Goal: Communication & Community: Answer question/provide support

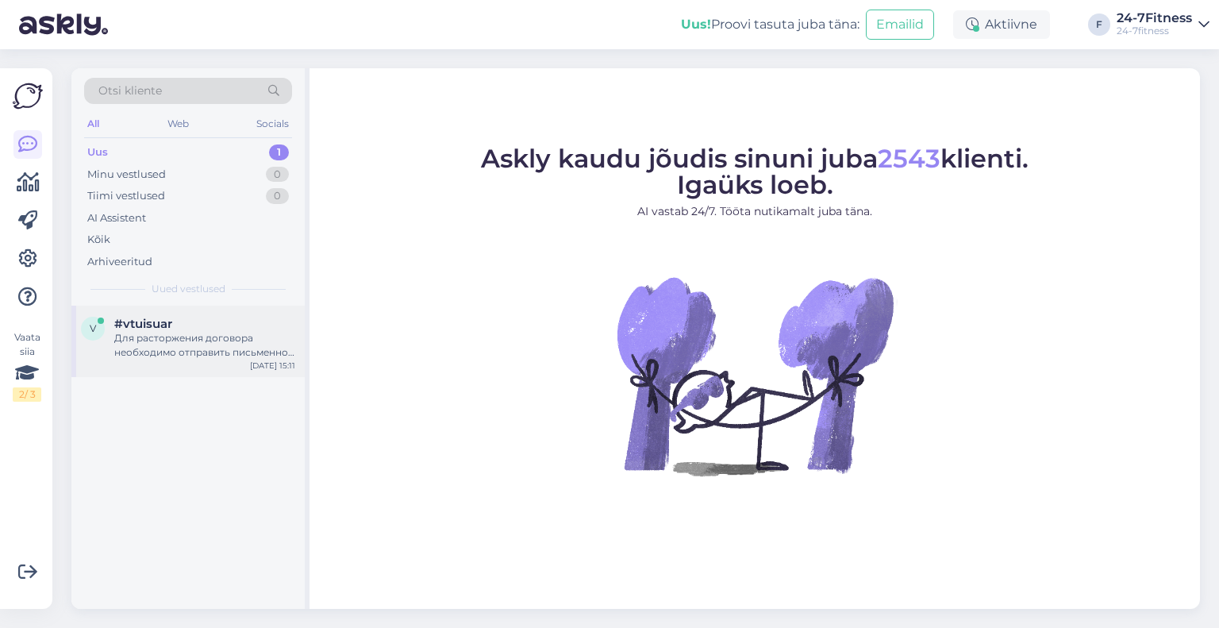
click at [164, 310] on div "v #vtuisuar Для расторжения договора необходимо отправить письменное заявление …" at bounding box center [187, 341] width 233 height 71
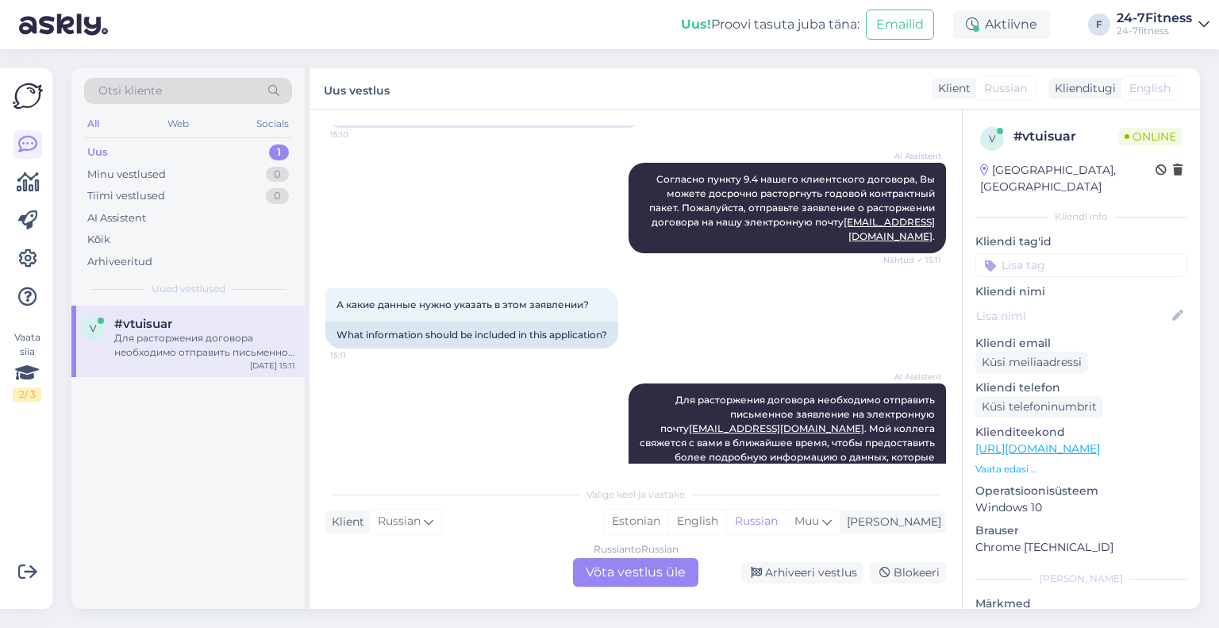
scroll to position [362, 0]
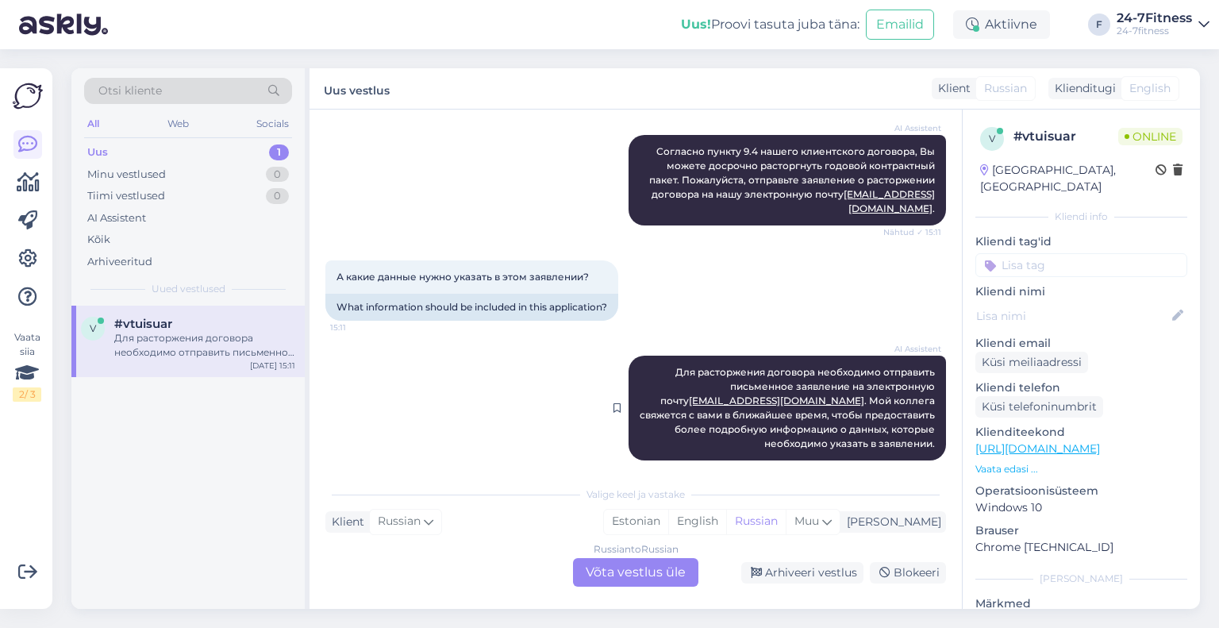
drag, startPoint x: 783, startPoint y: 389, endPoint x: 790, endPoint y: 393, distance: 8.2
click at [786, 390] on span "Для расторжения договора необходимо отправить письменное заявление на электронн…" at bounding box center [789, 407] width 298 height 83
drag, startPoint x: 807, startPoint y: 406, endPoint x: 800, endPoint y: 391, distance: 16.0
click at [803, 396] on span "Для расторжения договора необходимо отправить письменное заявление на электронн…" at bounding box center [789, 407] width 298 height 83
drag, startPoint x: 749, startPoint y: 360, endPoint x: 774, endPoint y: 377, distance: 30.2
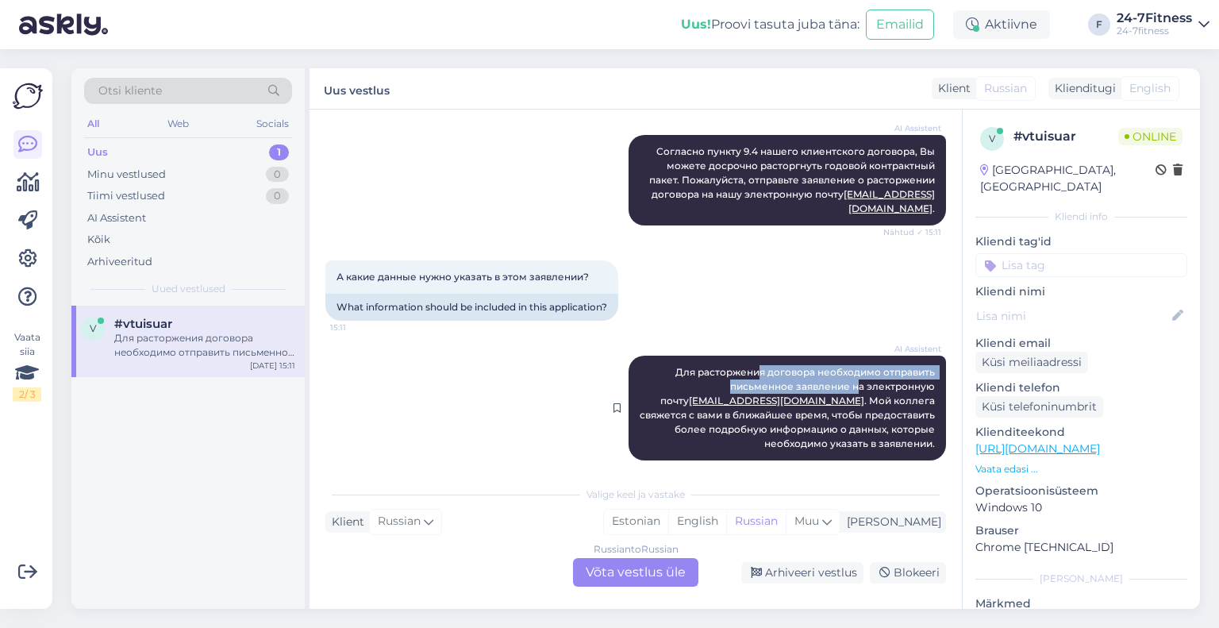
click at [774, 377] on span "Для расторжения договора необходимо отправить письменное заявление на электронн…" at bounding box center [789, 407] width 298 height 83
drag, startPoint x: 772, startPoint y: 376, endPoint x: 753, endPoint y: 360, distance: 24.7
click at [763, 368] on span "Для расторжения договора необходимо отправить письменное заявление на электронн…" at bounding box center [789, 407] width 298 height 83
click at [753, 366] on span "Для расторжения договора необходимо отправить письменное заявление на электронн…" at bounding box center [789, 407] width 298 height 83
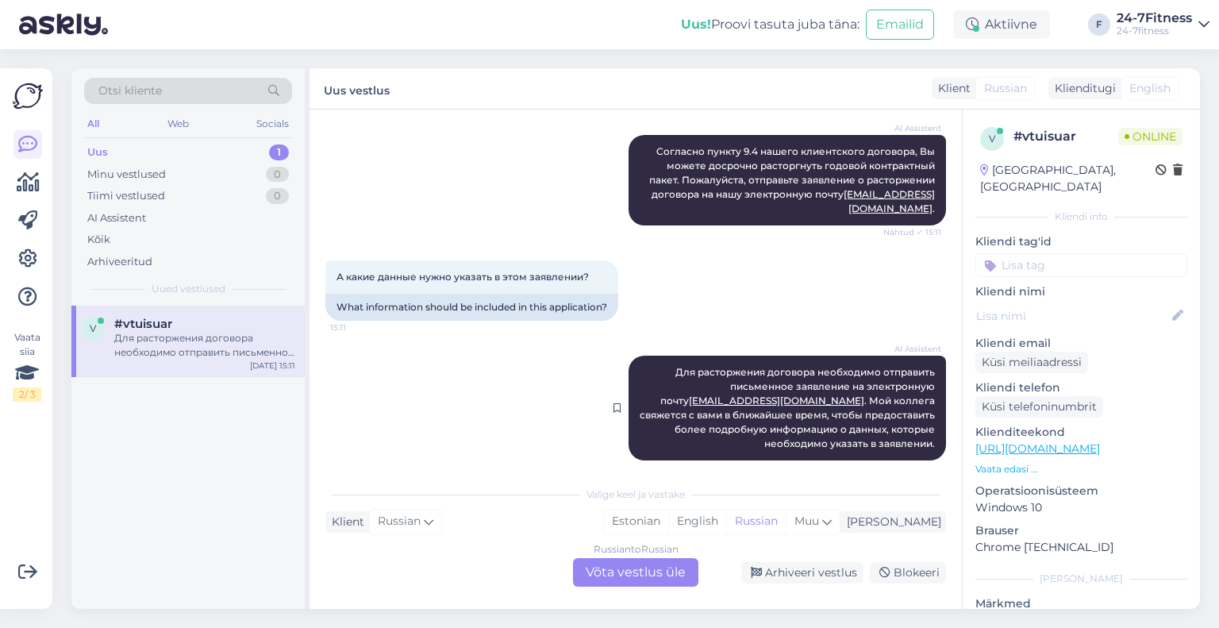
click at [748, 417] on span "Для расторжения договора необходимо отправить письменное заявление на электронн…" at bounding box center [789, 407] width 298 height 83
click at [746, 415] on span "Для расторжения договора необходимо отправить письменное заявление на электронн…" at bounding box center [789, 407] width 298 height 83
click at [642, 569] on div "Russian to Russian Võta vestlus üle" at bounding box center [635, 572] width 125 height 29
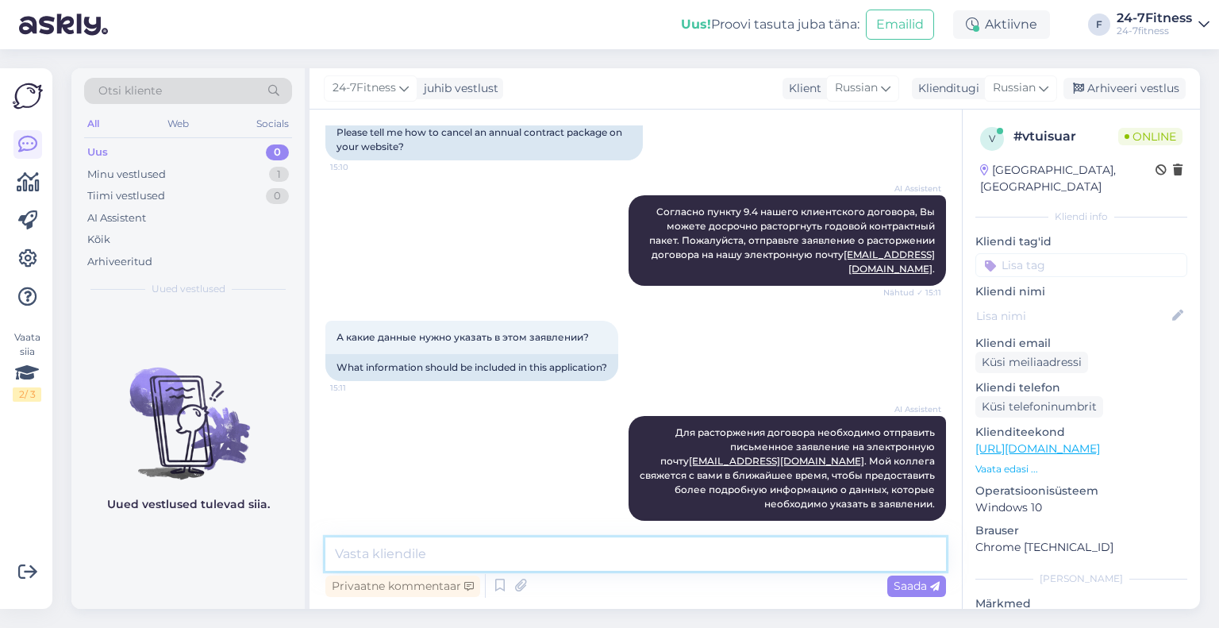
click at [406, 553] on textarea at bounding box center [635, 553] width 621 height 33
paste textarea "Здравствуйте! Заявление о расторжении договора в свободной форме будет достаточ…"
type textarea "Здравствуйте! Заявление о расторжении договора в свободной форме будет достаточ…"
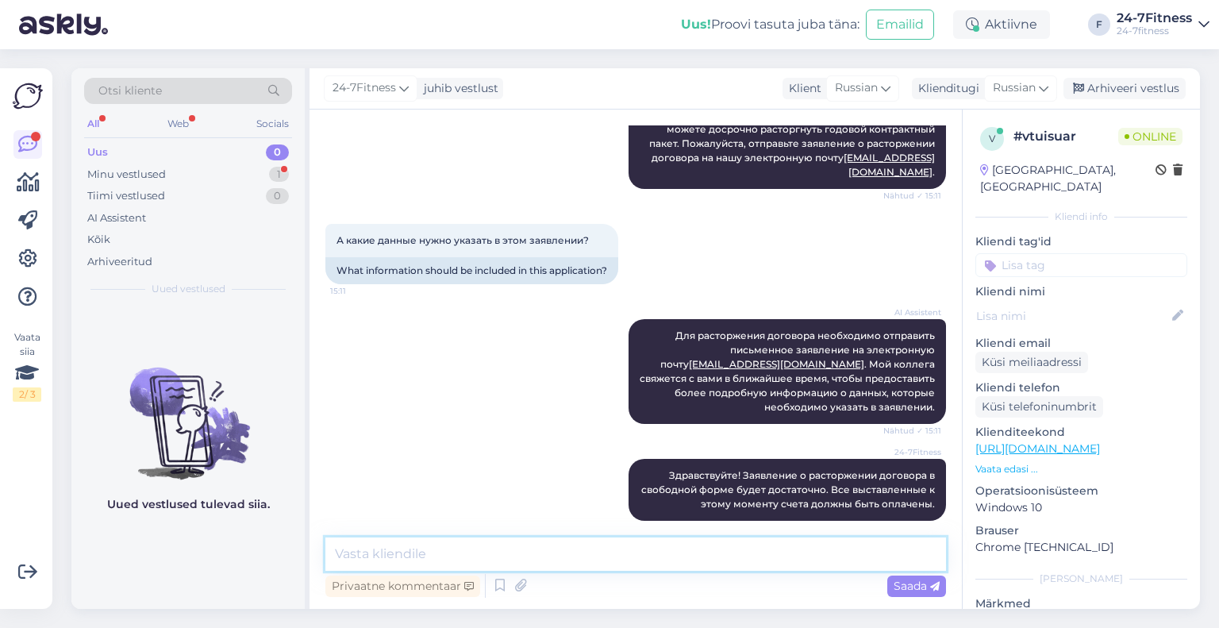
scroll to position [467, 0]
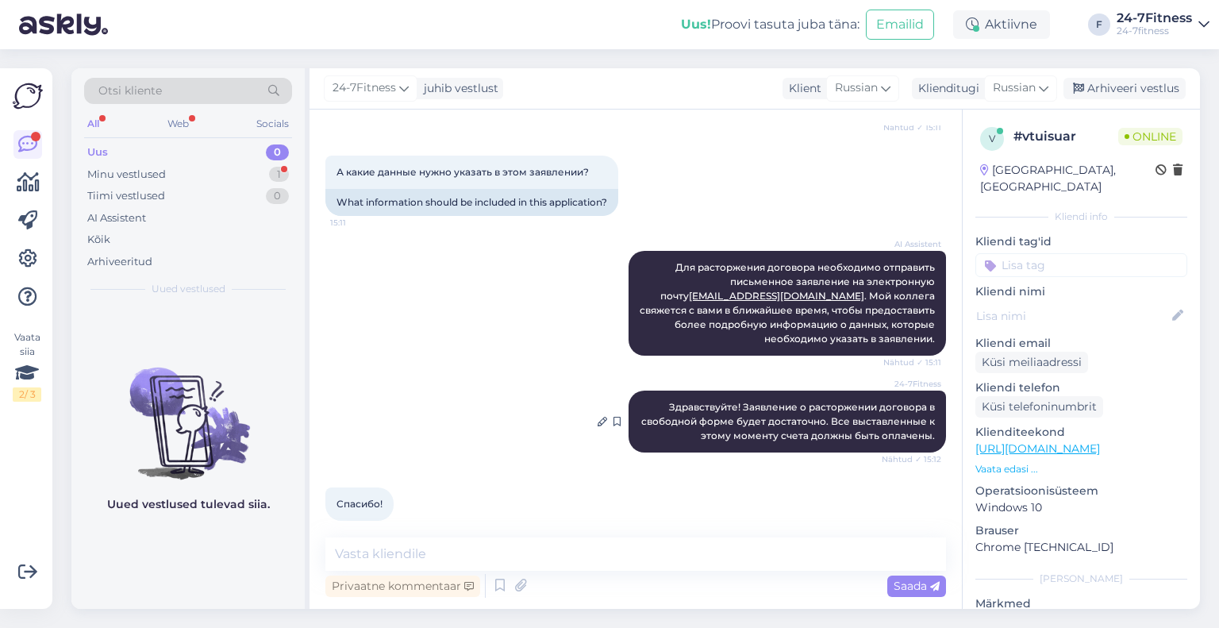
click at [675, 404] on span "Здравствуйте! Заявление о расторжении договора в свободной форме будет достаточ…" at bounding box center [789, 421] width 296 height 40
click at [1125, 84] on div "Arhiveeri vestlus" at bounding box center [1125, 88] width 122 height 21
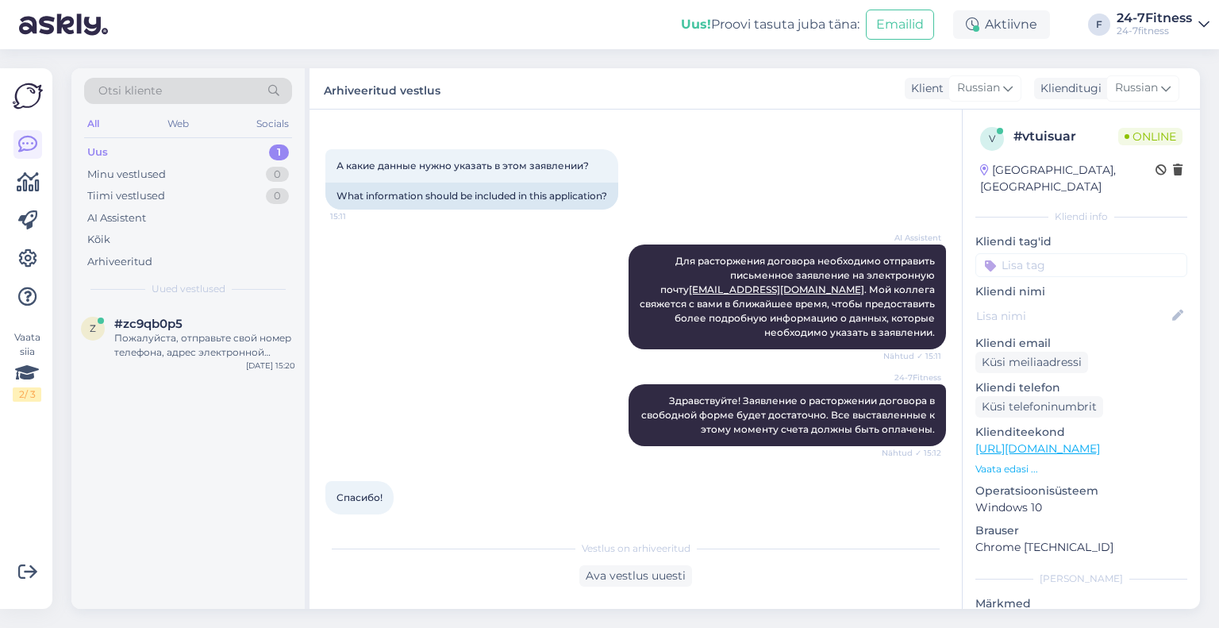
click at [188, 150] on div "Uus 1" at bounding box center [188, 152] width 208 height 22
click at [171, 322] on span "#zc9qb0p5" at bounding box center [148, 324] width 68 height 14
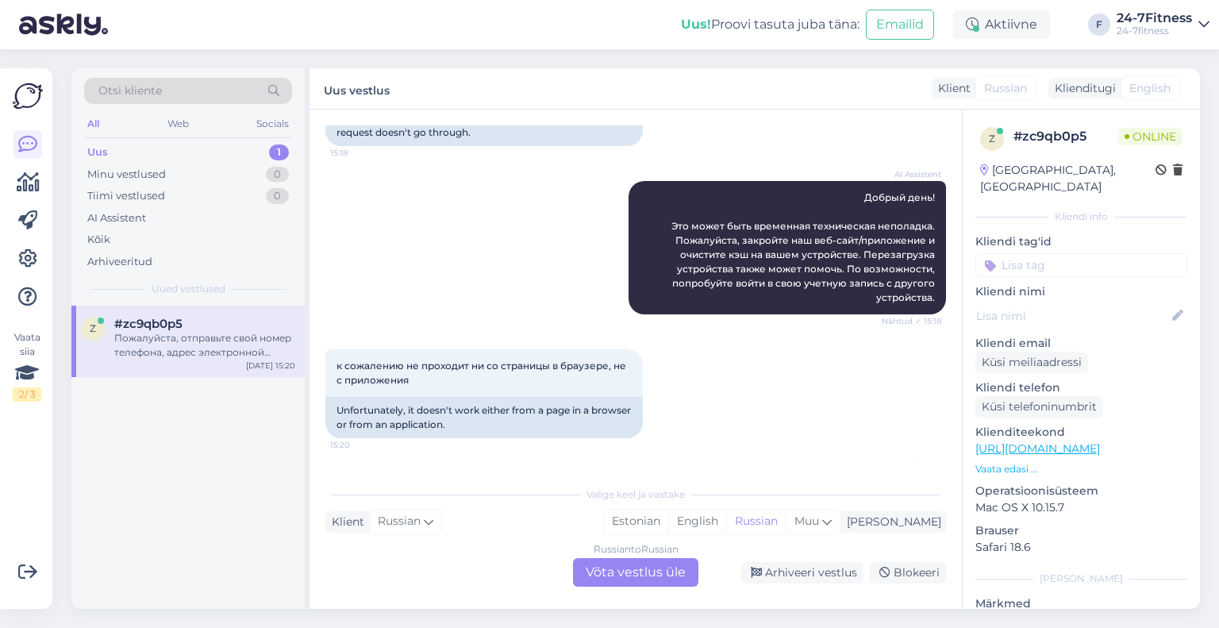
scroll to position [159, 0]
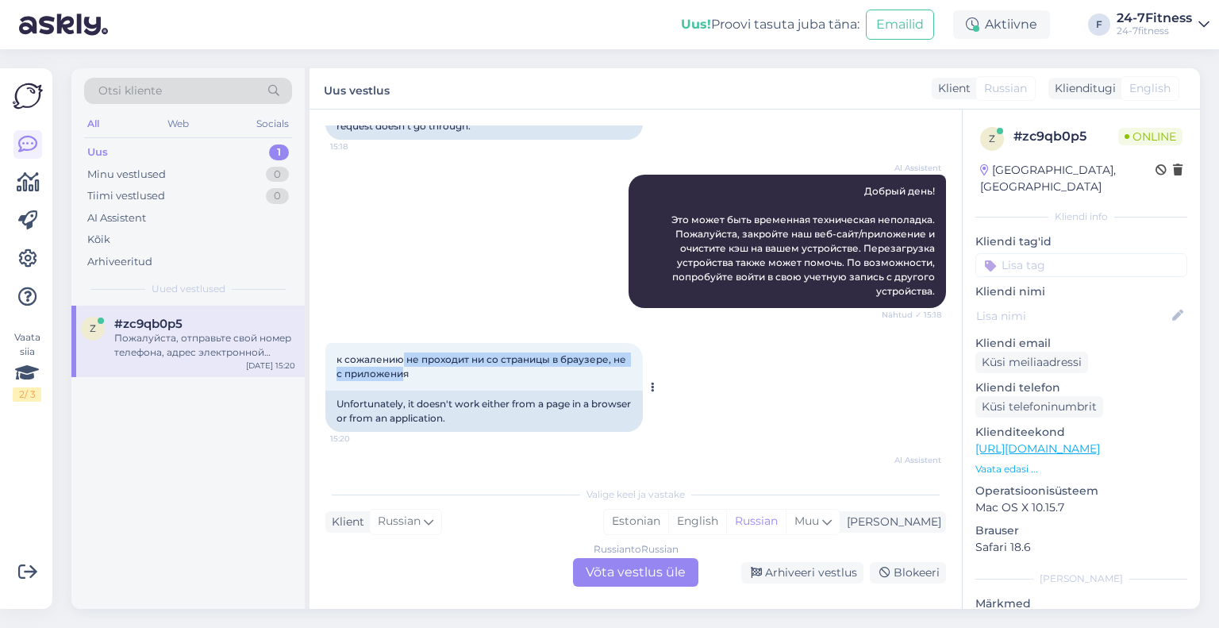
drag, startPoint x: 400, startPoint y: 366, endPoint x: 407, endPoint y: 372, distance: 9.1
click at [406, 371] on div "к сожалению не проходит ни со страницы в браузере, не с приложения 15:20" at bounding box center [484, 367] width 318 height 48
click at [407, 372] on span "к сожалению не проходит ни со страницы в браузере, не с приложения" at bounding box center [483, 366] width 292 height 26
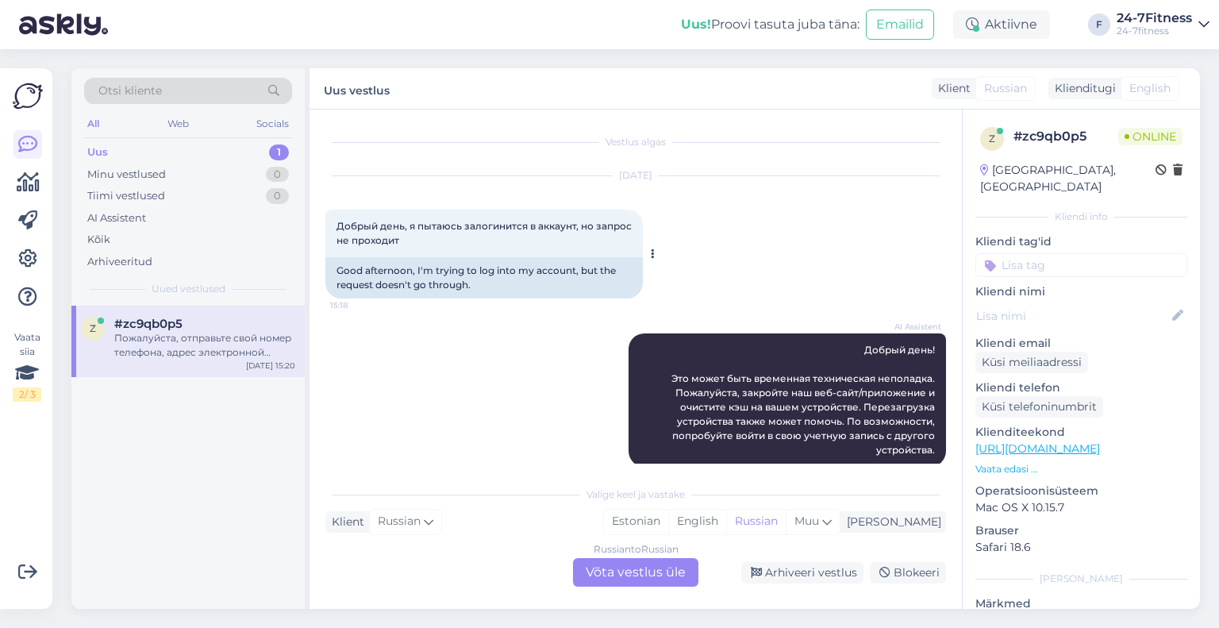
click at [426, 279] on div "Good afternoon, I'm trying to log into my account, but the request doesn't go t…" at bounding box center [484, 277] width 318 height 41
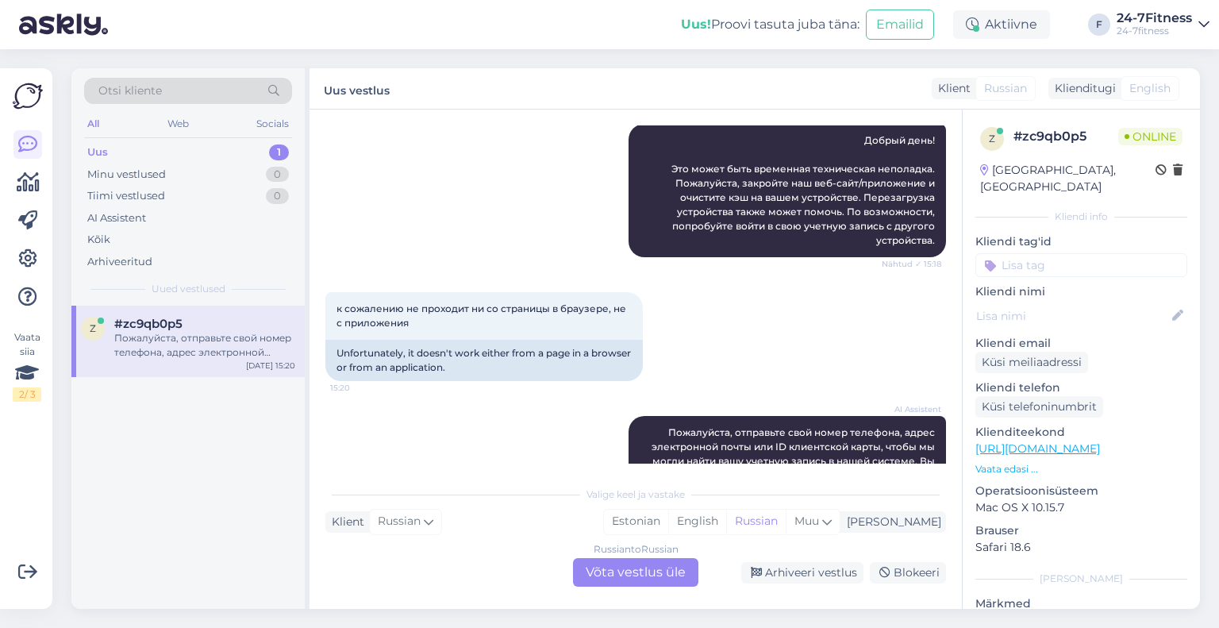
scroll to position [298, 0]
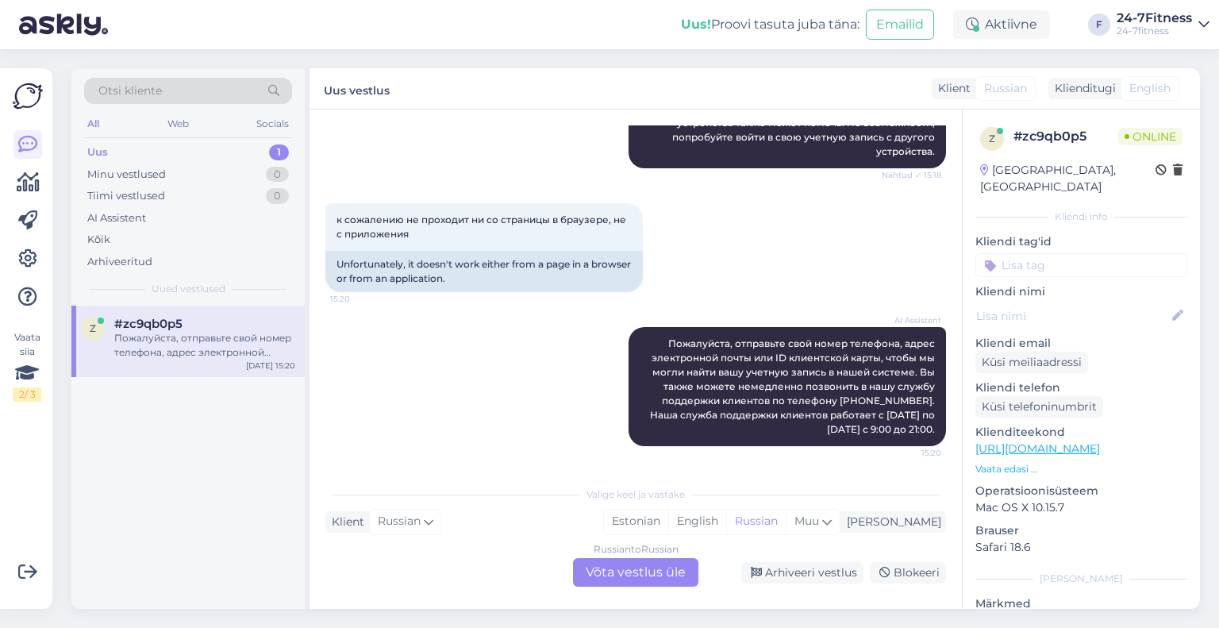
click at [598, 579] on div "Russian to Russian Võta vestlus üle" at bounding box center [635, 572] width 125 height 29
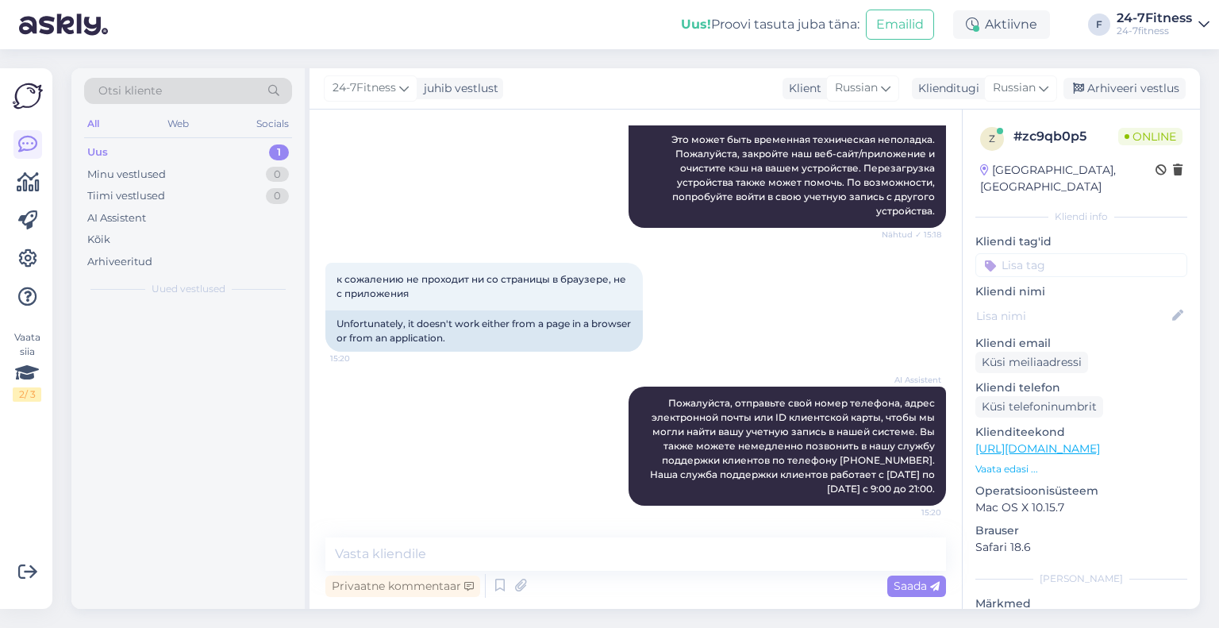
scroll to position [238, 0]
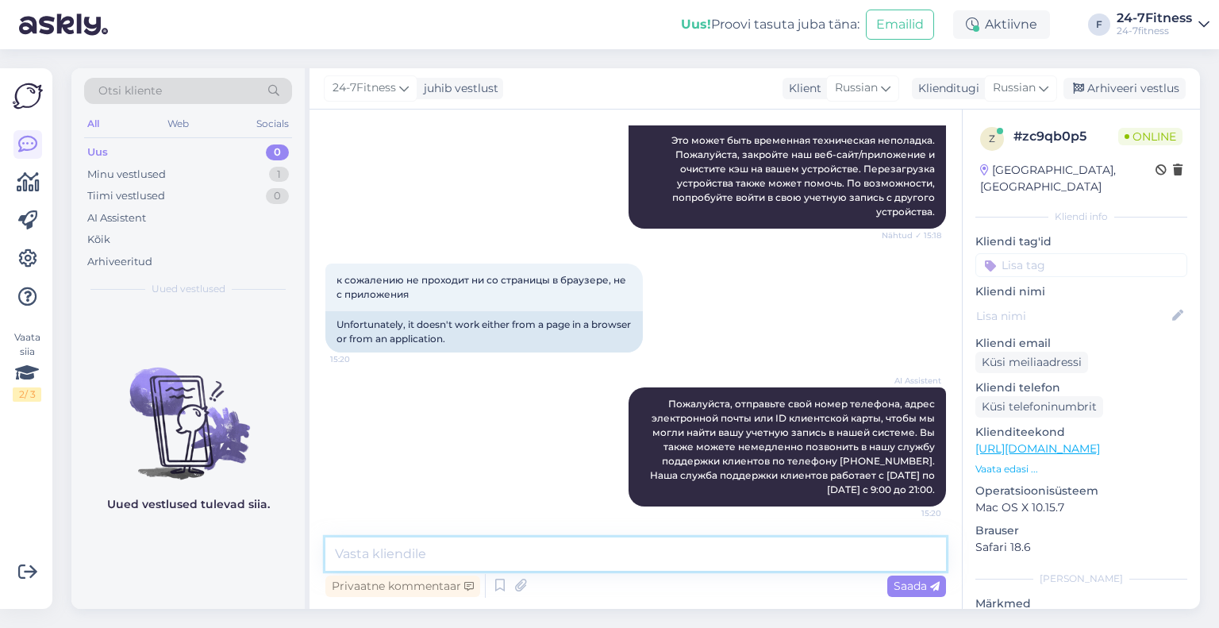
click at [387, 553] on textarea at bounding box center [635, 553] width 621 height 33
paste textarea "Здравствуйте! Уточните, были ли вы ранее членом спортивного клуба или пытаетесь…"
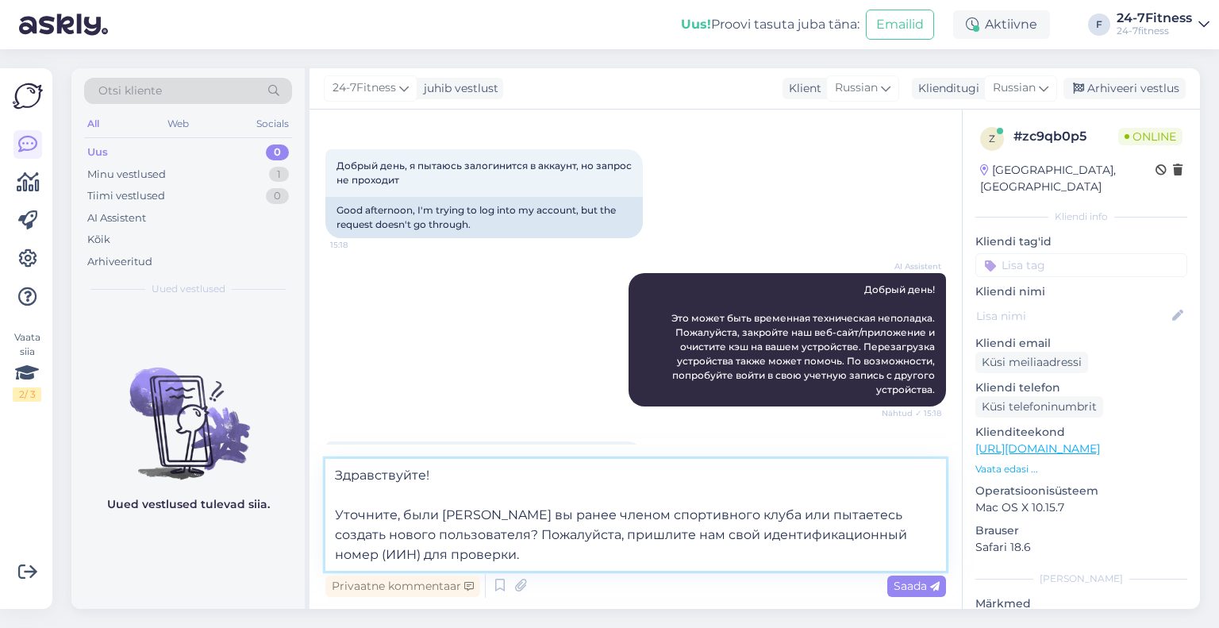
scroll to position [318, 0]
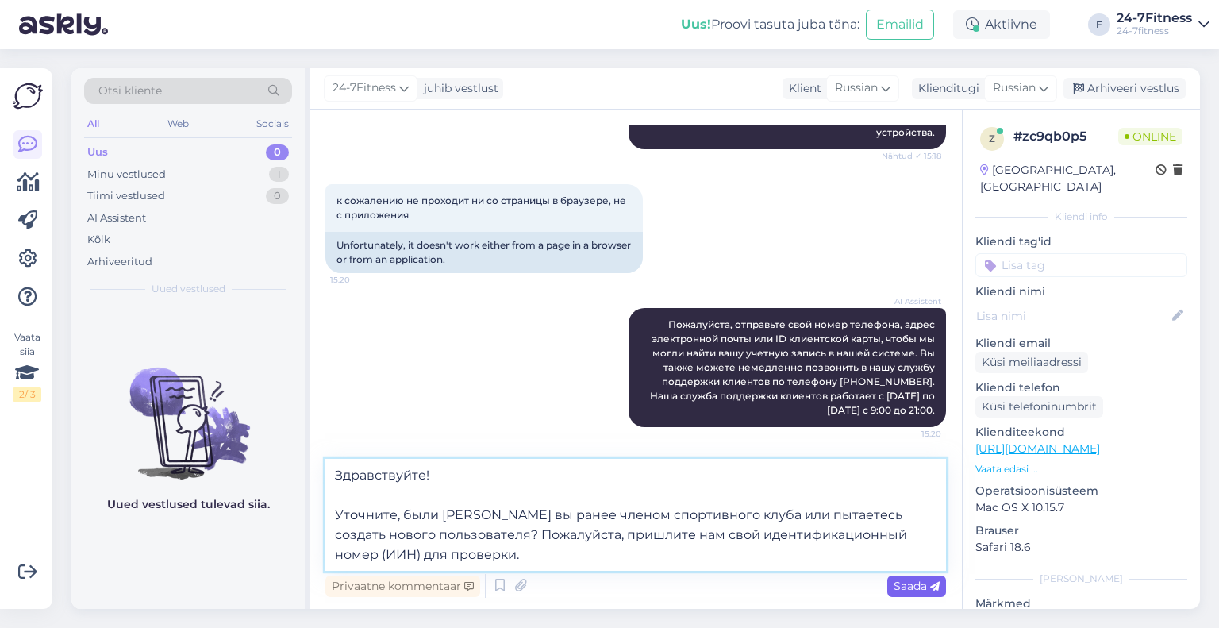
type textarea "Здравствуйте! Уточните, были ли вы ранее членом спортивного клуба или пытаетесь…"
click at [895, 585] on span "Saada" at bounding box center [917, 586] width 46 height 14
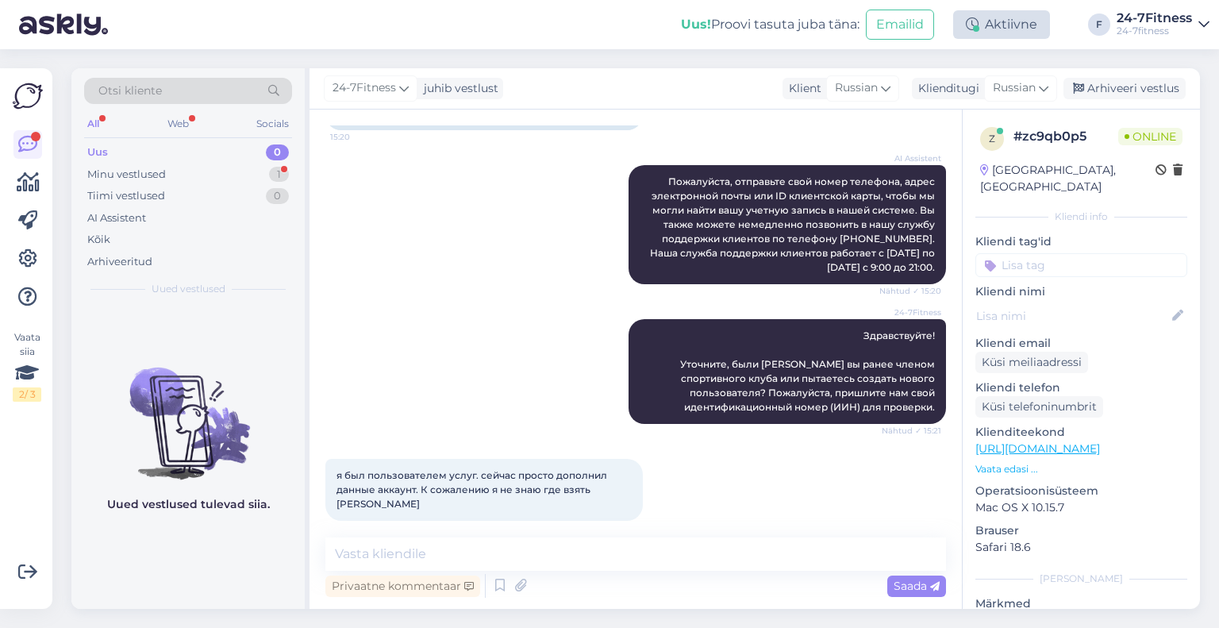
scroll to position [529, 0]
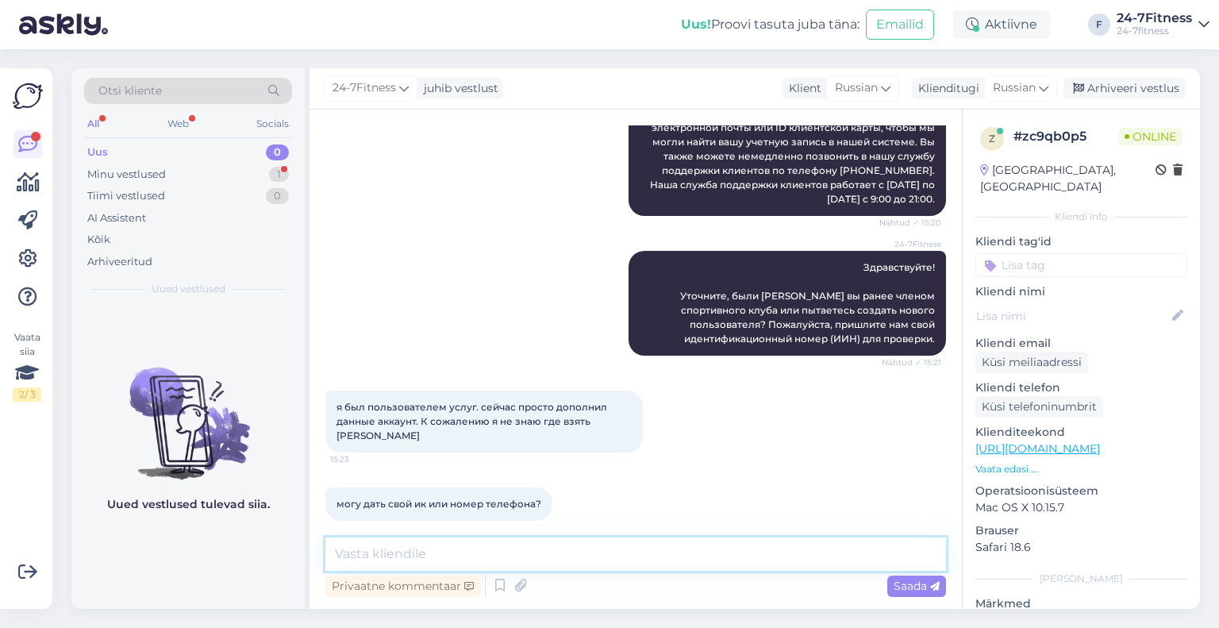
click at [447, 550] on textarea at bounding box center [635, 553] width 621 height 33
paste textarea "Если вы ранее были членом спортивного клуба, вам потребуется войти под своим им…"
type textarea "Если вы ранее были членом спортивного клуба, вам потребуется войти под своим им…"
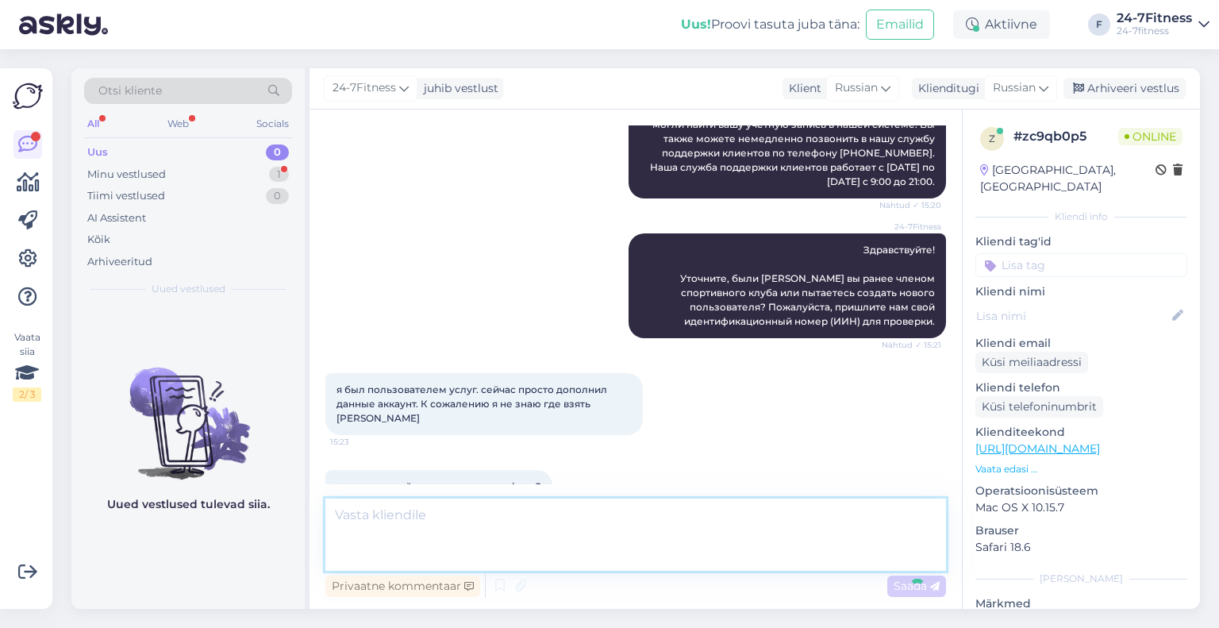
scroll to position [640, 0]
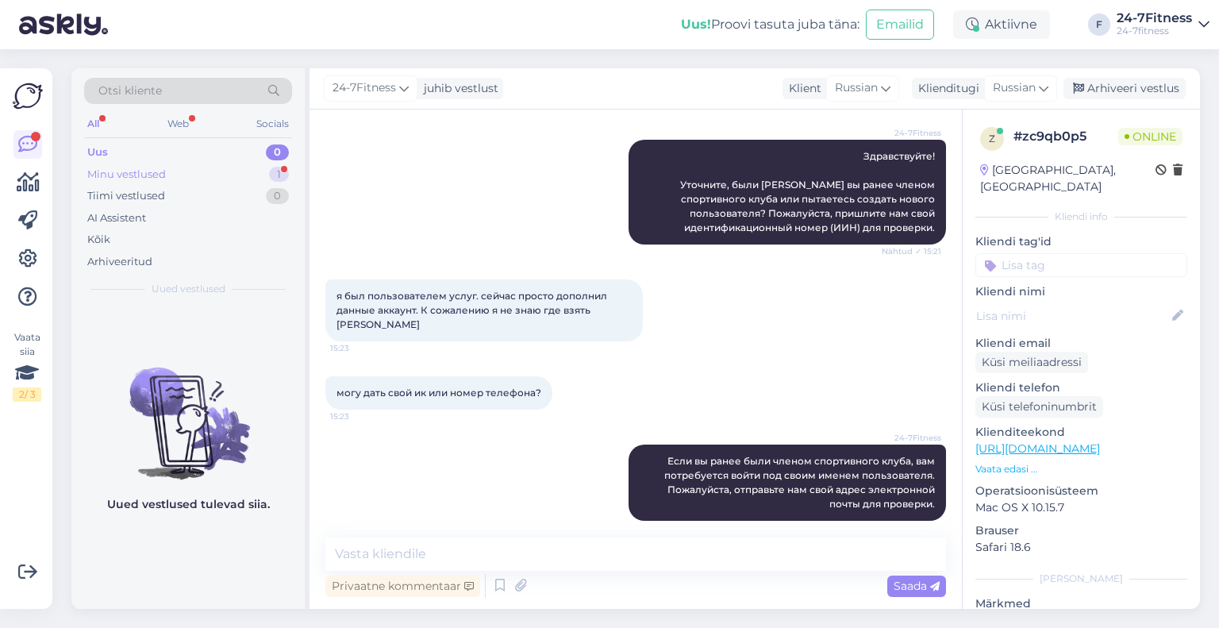
click at [143, 182] on div "Minu vestlused 1" at bounding box center [188, 175] width 208 height 22
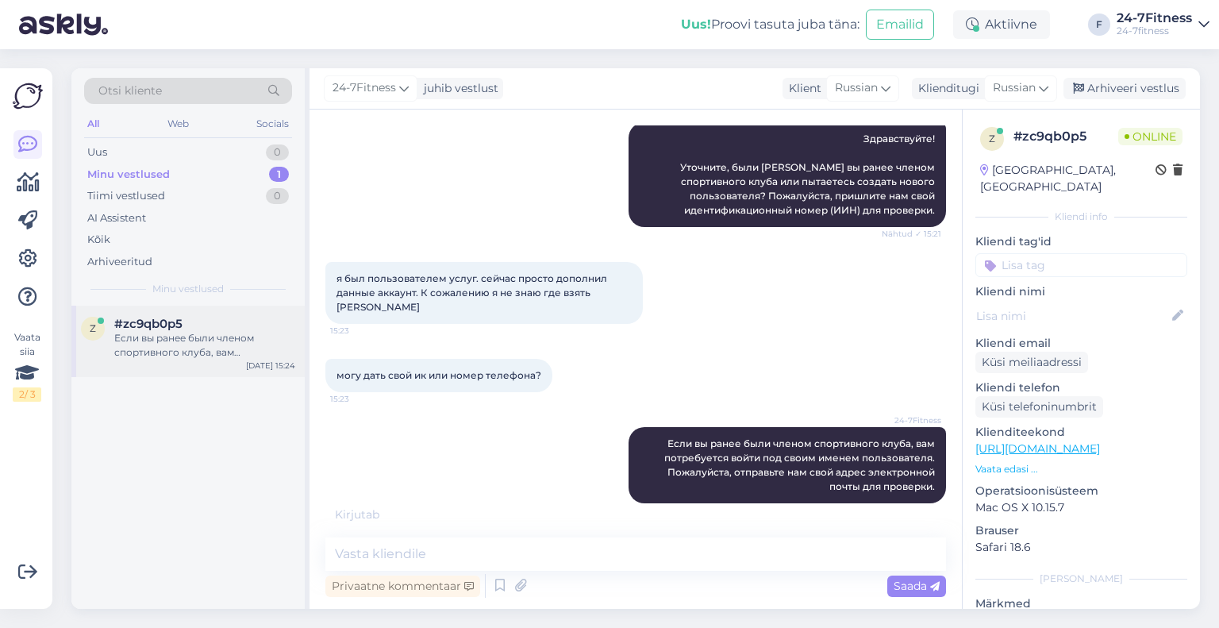
click at [207, 311] on div "z #zc9qb0p5 Если вы ранее были членом спортивного клуба, вам потребуется войти …" at bounding box center [187, 341] width 233 height 71
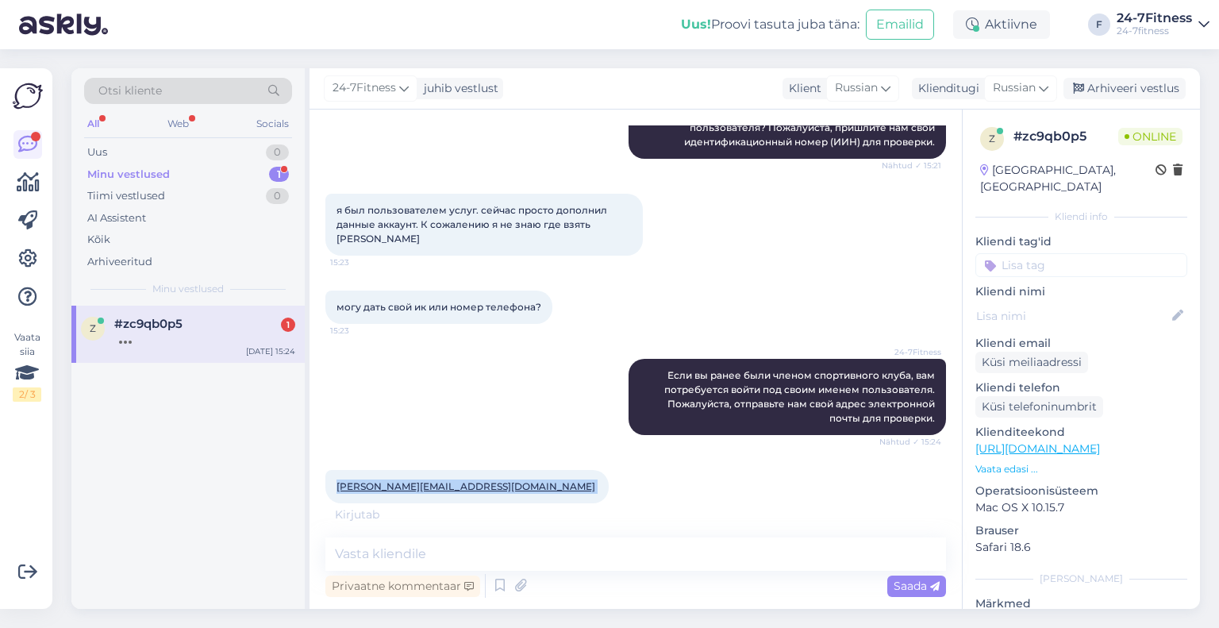
drag, startPoint x: 467, startPoint y: 473, endPoint x: 336, endPoint y: 480, distance: 131.2
click at [336, 480] on div "Daniel.m@betmaster.com 15:24" at bounding box center [466, 486] width 283 height 33
copy span "[PERSON_NAME][EMAIL_ADDRESS][DOMAIN_NAME]"
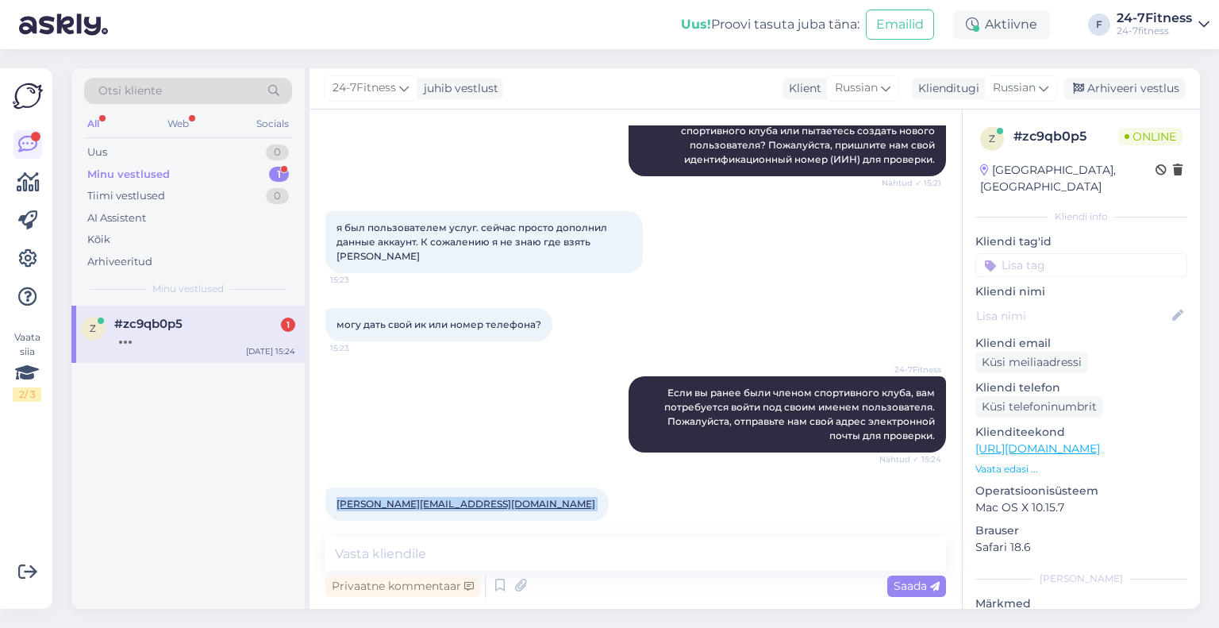
scroll to position [791, 0]
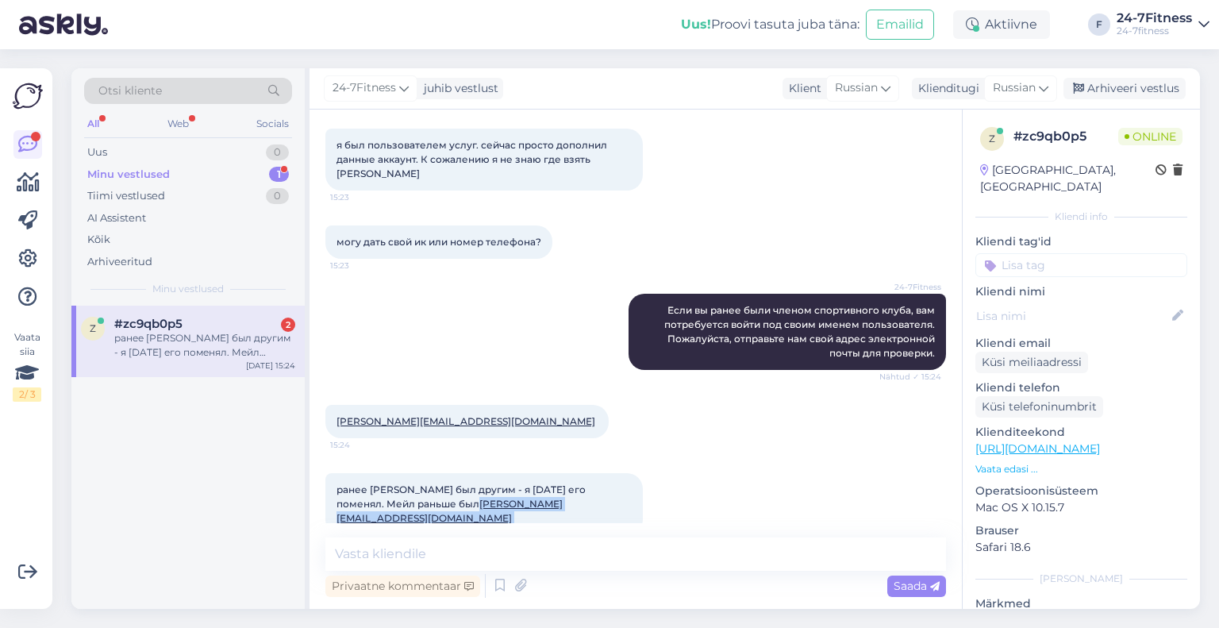
drag, startPoint x: 572, startPoint y: 488, endPoint x: 403, endPoint y: 498, distance: 169.4
click at [403, 497] on div "ранее мейл был другим - я сегодня его поменял. Мейл раньше был Daniel.maksimov1…" at bounding box center [484, 504] width 318 height 62
copy span "[PERSON_NAME][EMAIL_ADDRESS][DOMAIN_NAME]"
click at [468, 560] on textarea at bounding box center [635, 553] width 621 height 33
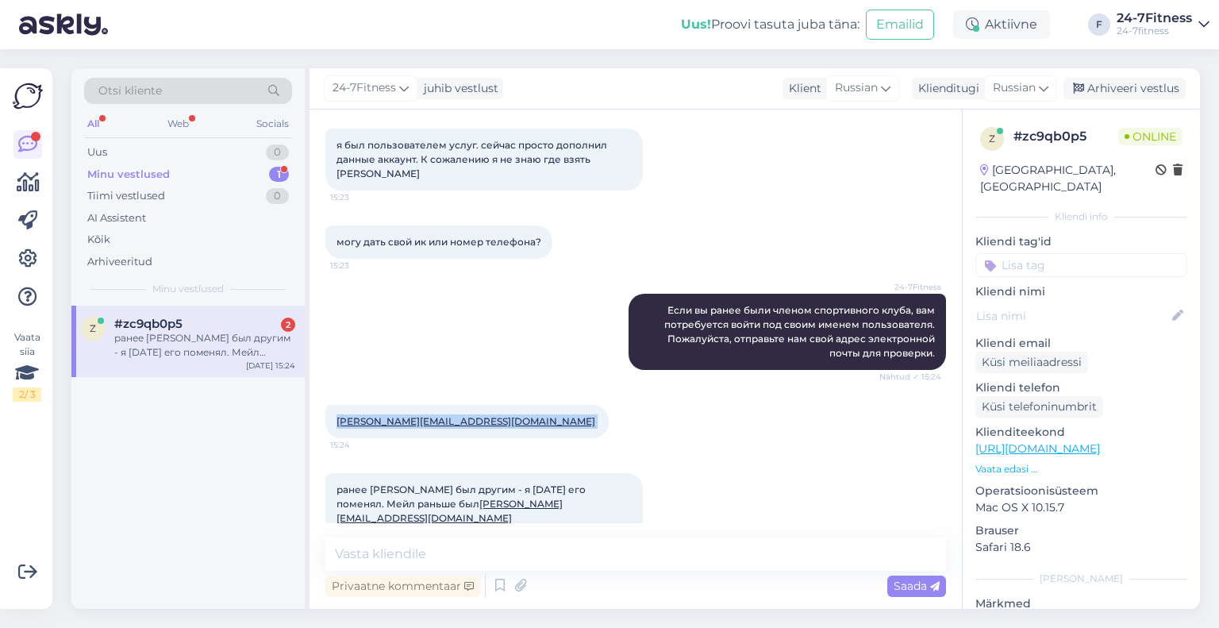
drag, startPoint x: 466, startPoint y: 410, endPoint x: 340, endPoint y: 404, distance: 126.3
click at [340, 415] on span "[PERSON_NAME][EMAIL_ADDRESS][DOMAIN_NAME]" at bounding box center [467, 421] width 261 height 12
copy span "[PERSON_NAME][EMAIL_ADDRESS][DOMAIN_NAME]"
click at [401, 553] on textarea at bounding box center [635, 553] width 621 height 33
paste textarea "Вы приобрели пакет для пользователя, привязанного к адресу электронной почты da…"
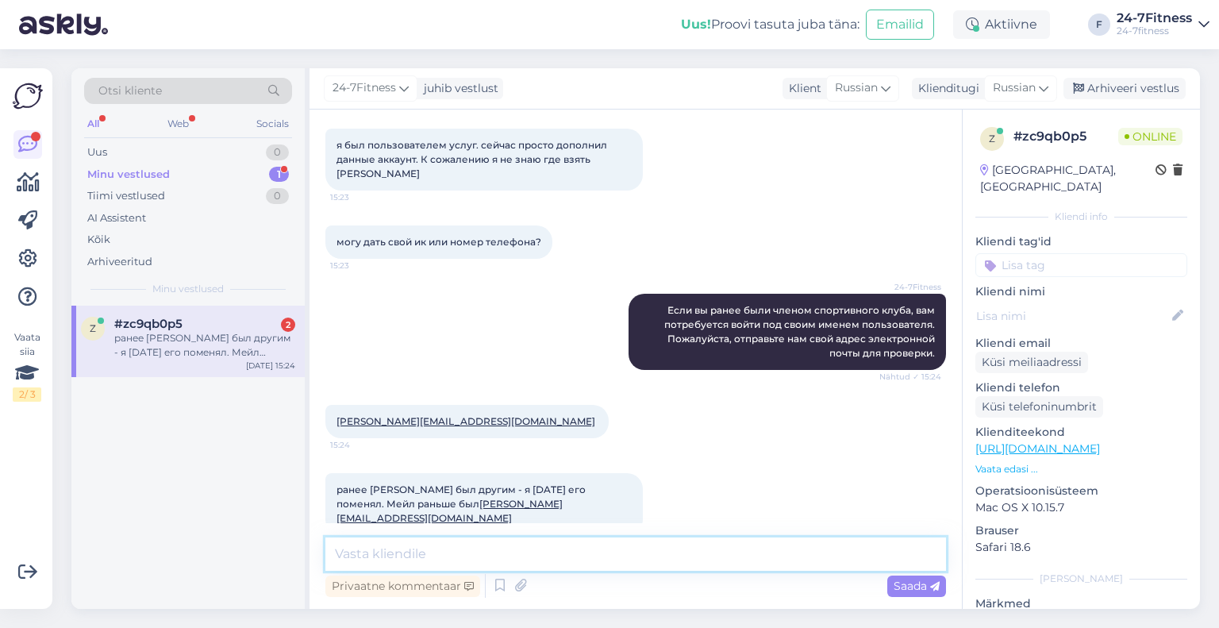
type textarea "Вы приобрели пакет для пользователя, привязанного к адресу электронной почты da…"
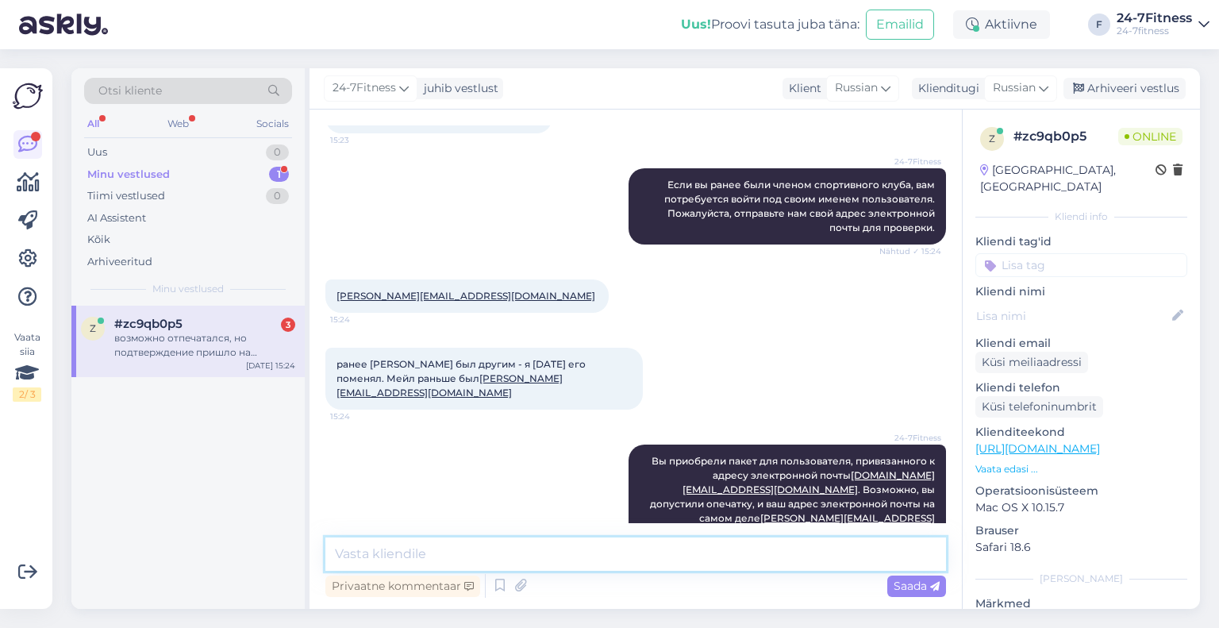
scroll to position [999, 0]
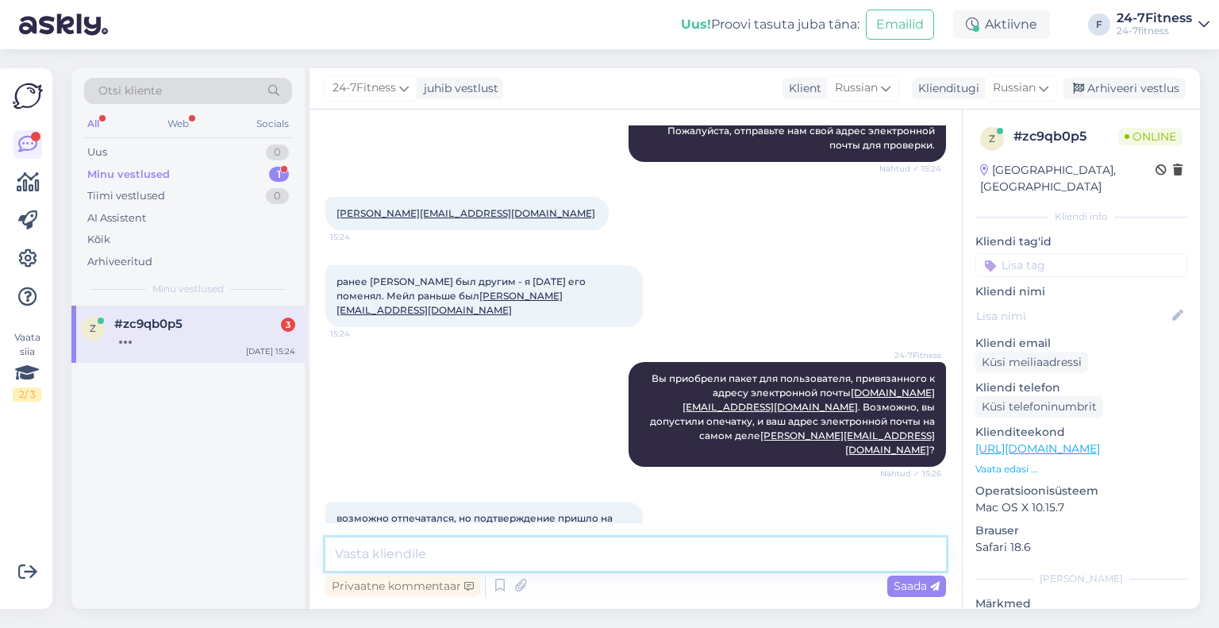
paste textarea "Пожалуйста, пришлите нам правильный адрес электронной почты, и мы сможем внести…"
type textarea "Пожалуйста, пришлите нам правильный адрес электронной почты, и мы сможем внести…"
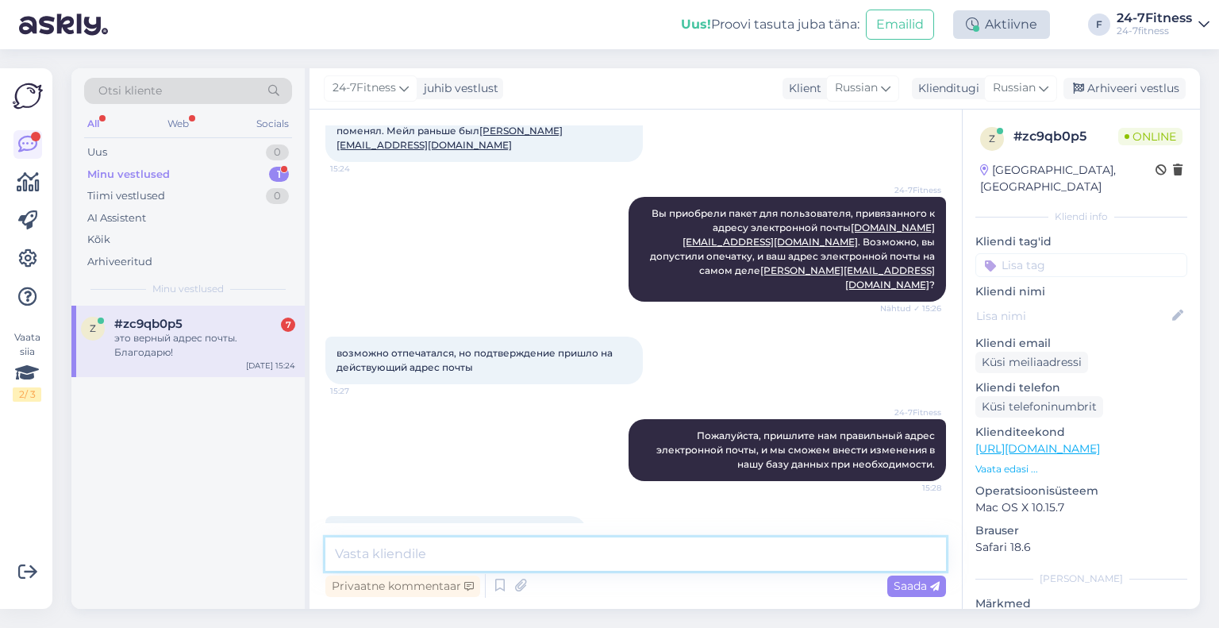
scroll to position [1369, 0]
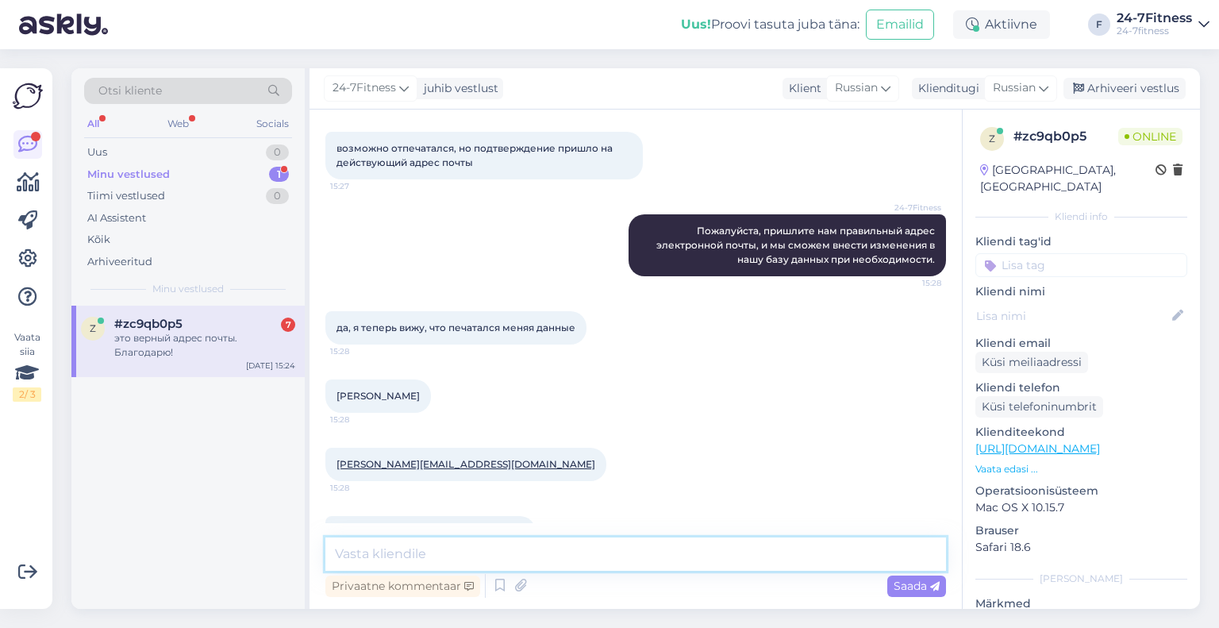
paste textarea "Если адрес электронной почты указан верно, но вход не удаётся, пожалуйста, уточ…"
type textarea "Если адрес электронной почты указан верно, но вход не удаётся, пожалуйста, уточ…"
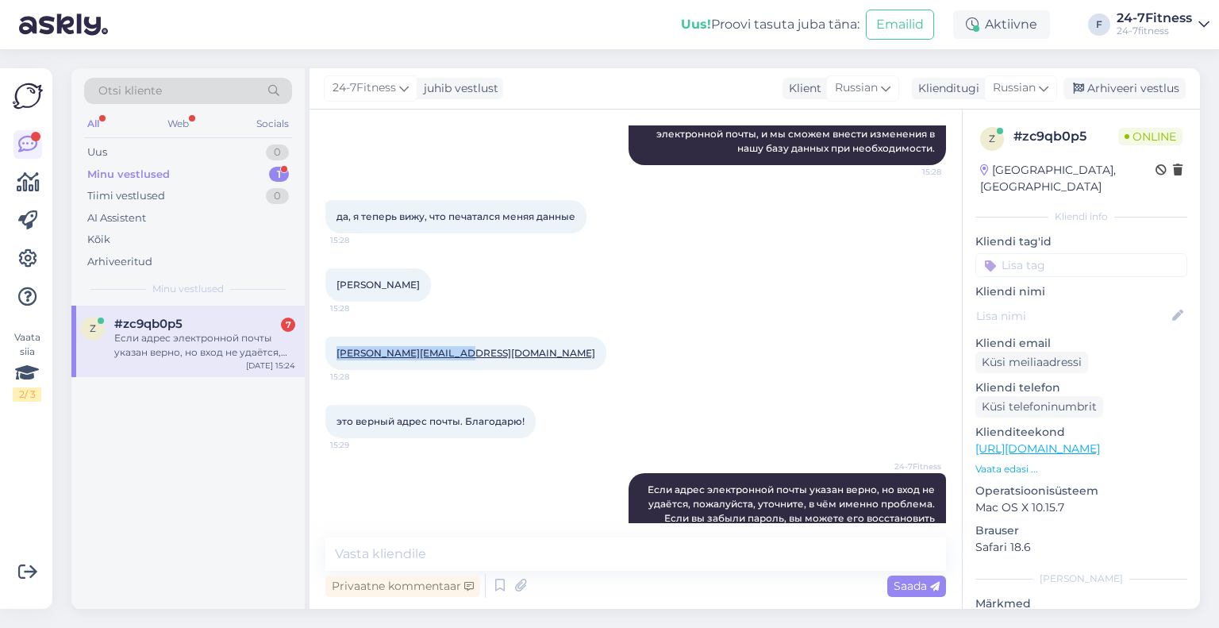
drag, startPoint x: 467, startPoint y: 310, endPoint x: 329, endPoint y: 310, distance: 137.3
click at [329, 337] on div "Daniel.m@betmaster.com 15:28" at bounding box center [465, 353] width 281 height 33
copy link "[PERSON_NAME][EMAIL_ADDRESS][DOMAIN_NAME]"
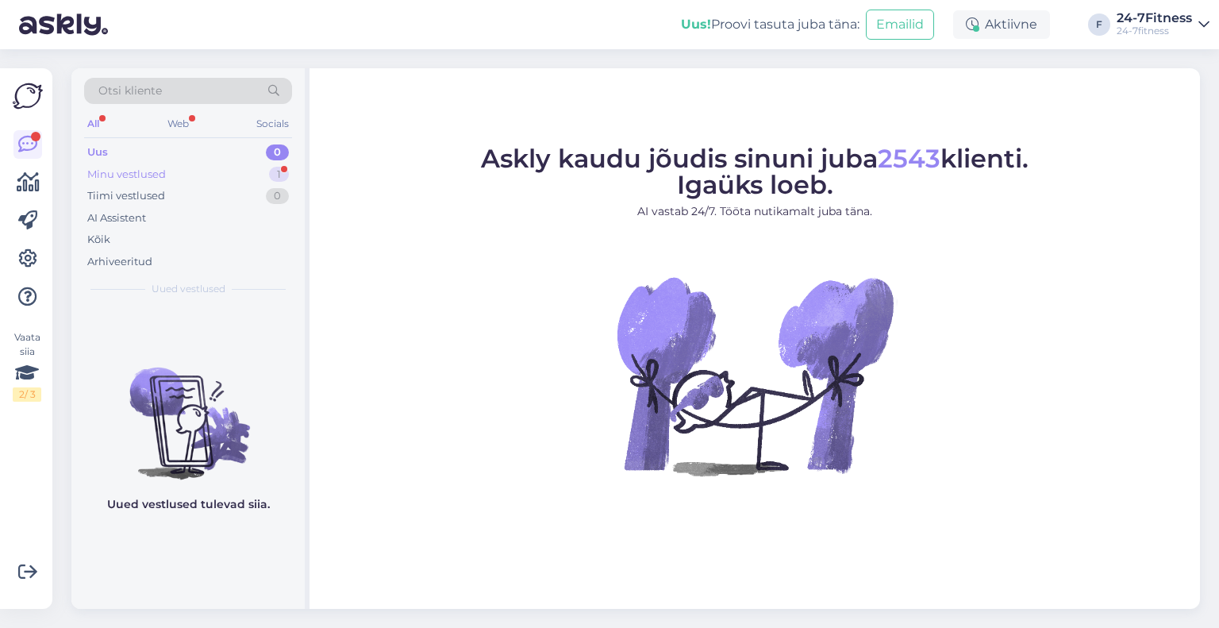
click at [152, 167] on div "Minu vestlused" at bounding box center [126, 175] width 79 height 16
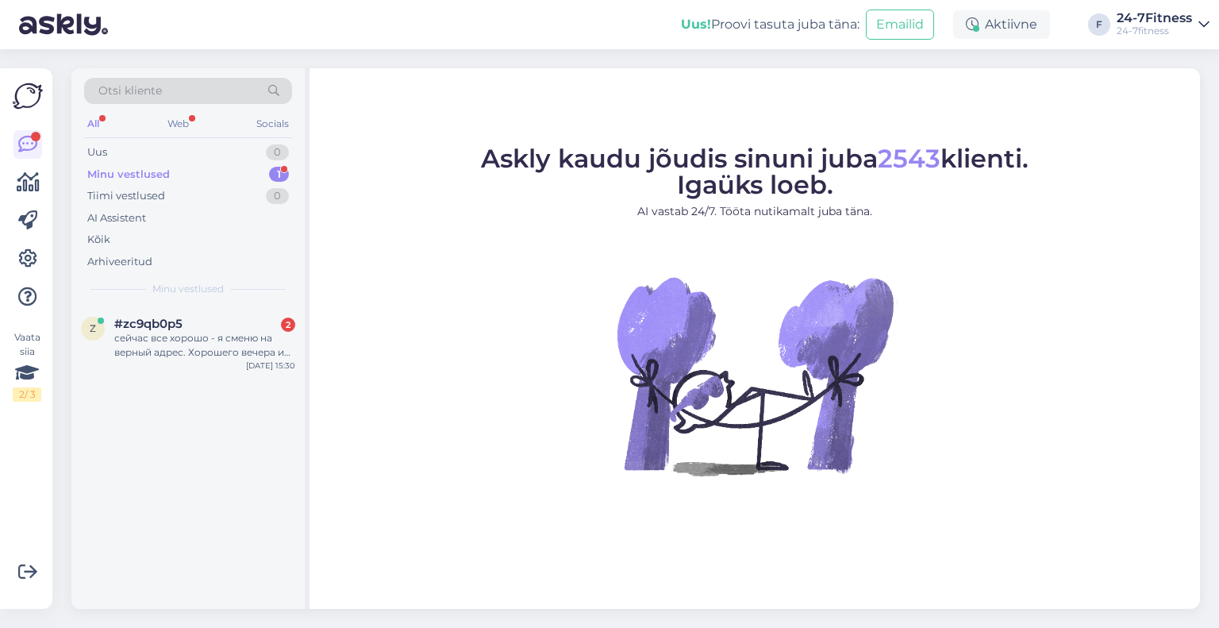
click at [161, 291] on span "Minu vestlused" at bounding box center [187, 289] width 71 height 14
click at [161, 324] on span "#zc9qb0p5" at bounding box center [148, 324] width 68 height 14
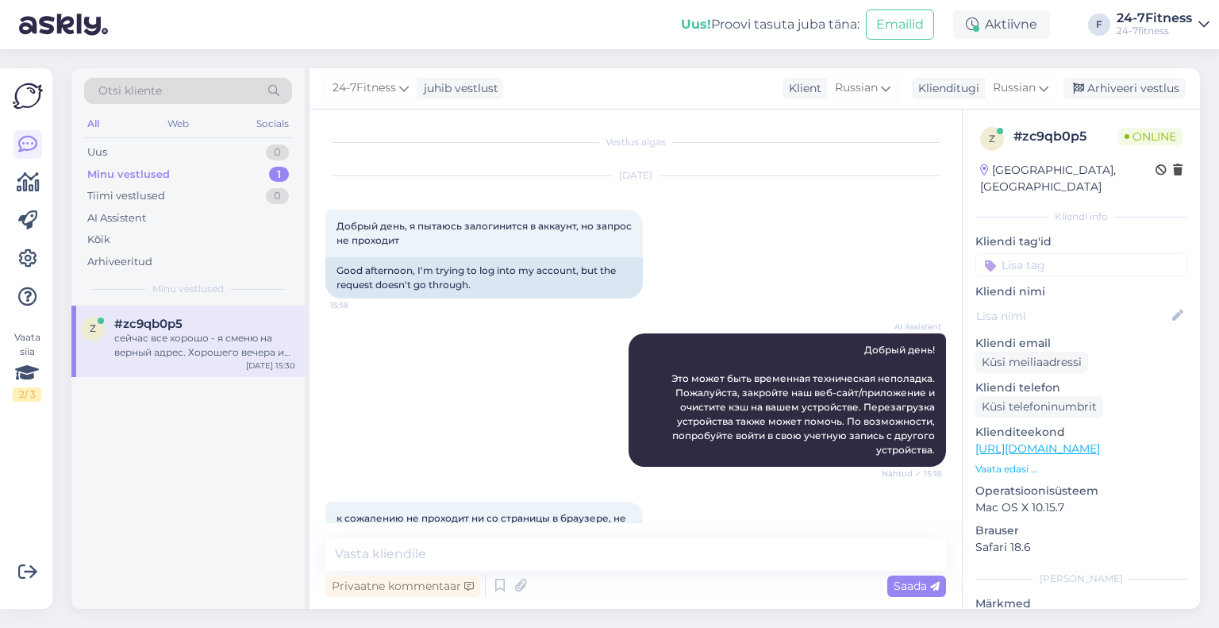
scroll to position [1645, 0]
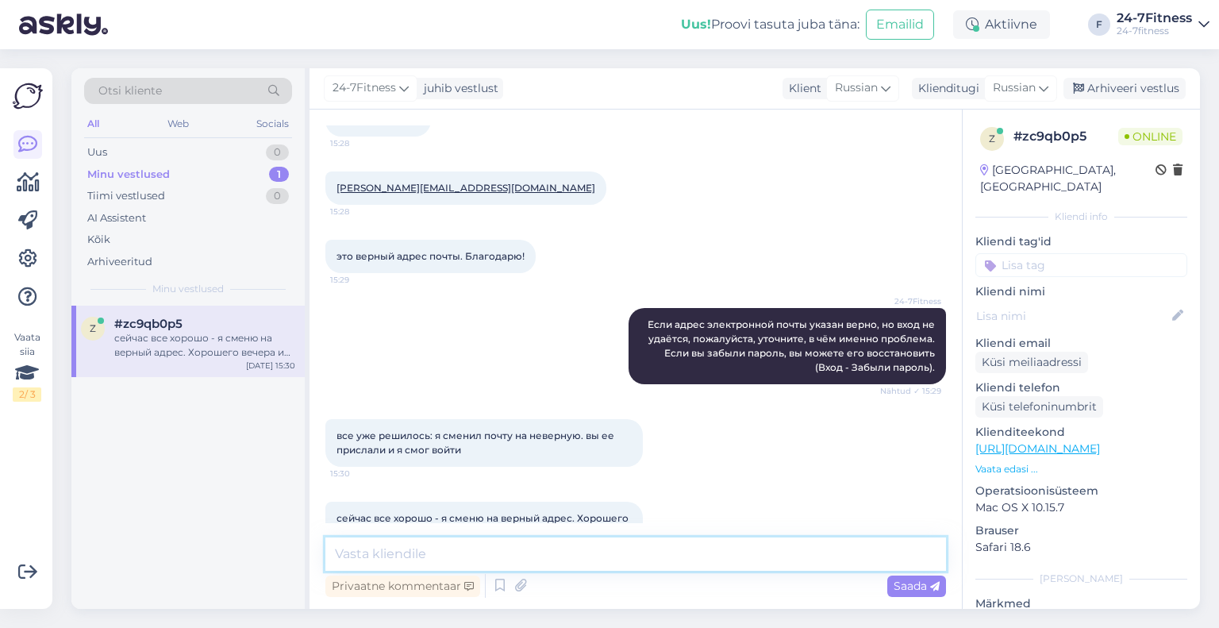
click at [461, 553] on textarea at bounding box center [635, 553] width 621 height 33
paste textarea "Мы изменили ваш адрес электронной почты на правильный. Пожалуйста, перейдите на…"
type textarea "Мы изменили ваш адрес электронной почты на правильный. Пожалуйста, перейдите на…"
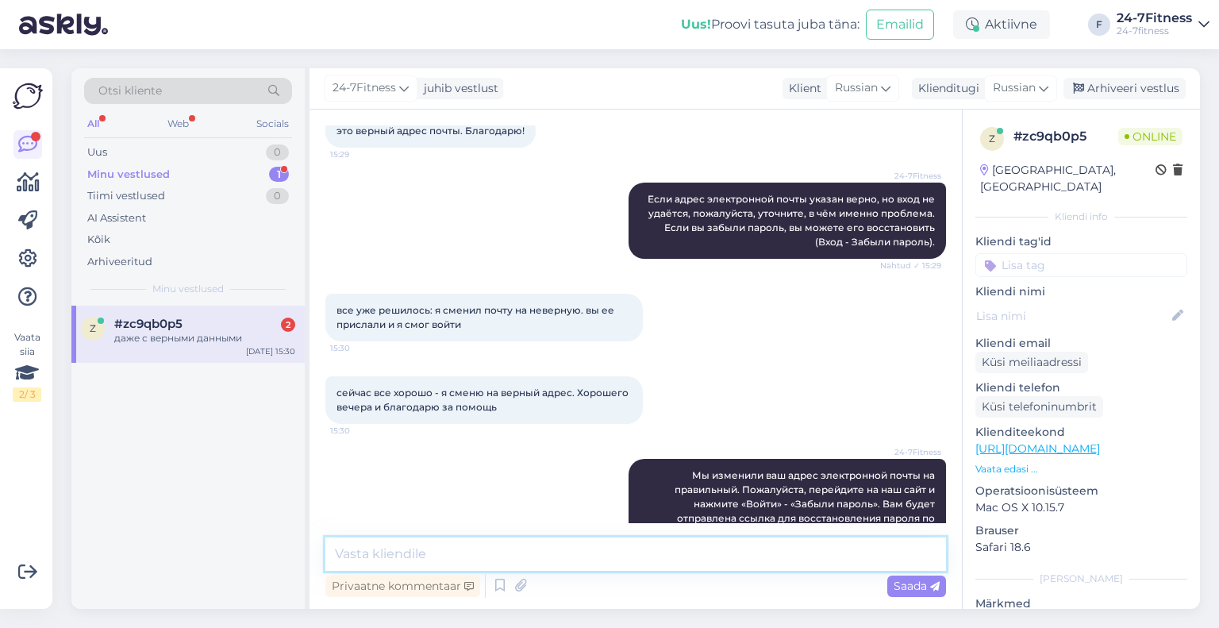
scroll to position [1921, 0]
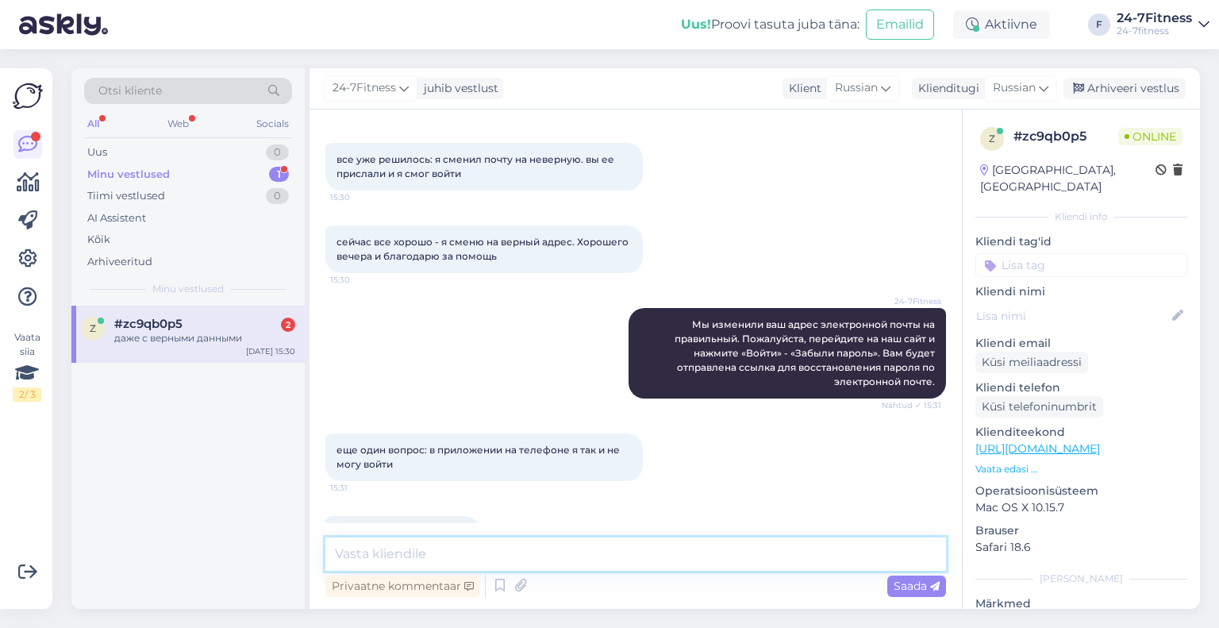
click at [411, 553] on textarea at bounding box center [635, 553] width 621 height 33
paste textarea "Вам нужно будет сменить пароль, после чего вы сможете войти в систему. Если про…"
type textarea "Вам нужно будет сменить пароль, после чего вы сможете войти в систему. Если про…"
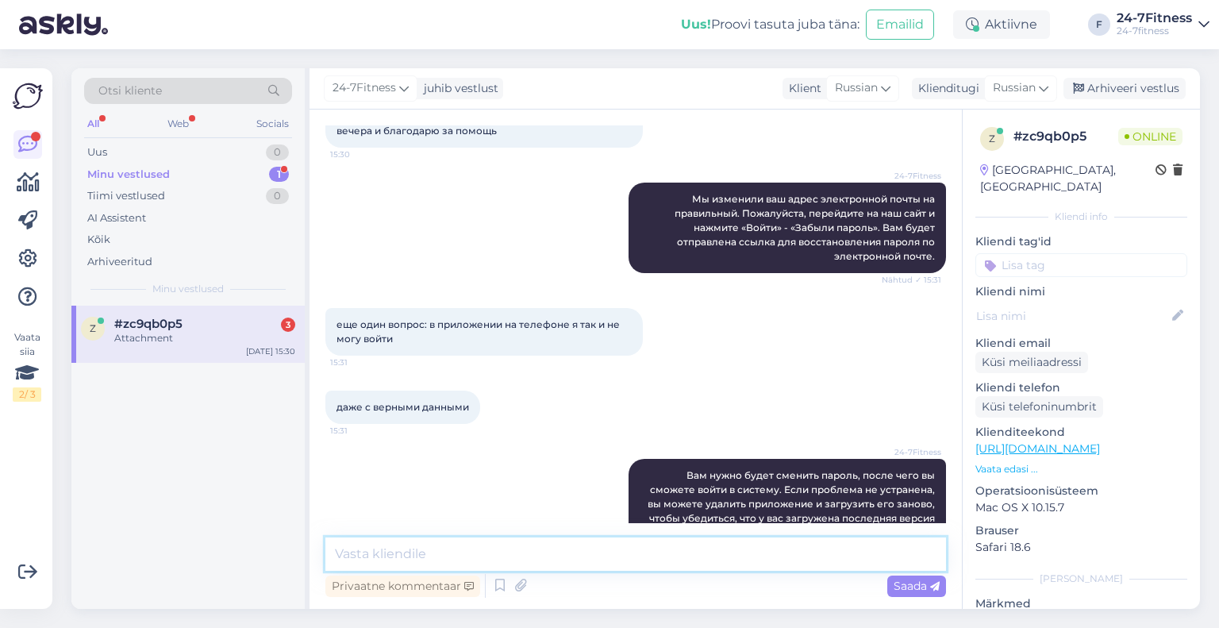
scroll to position [2147, 0]
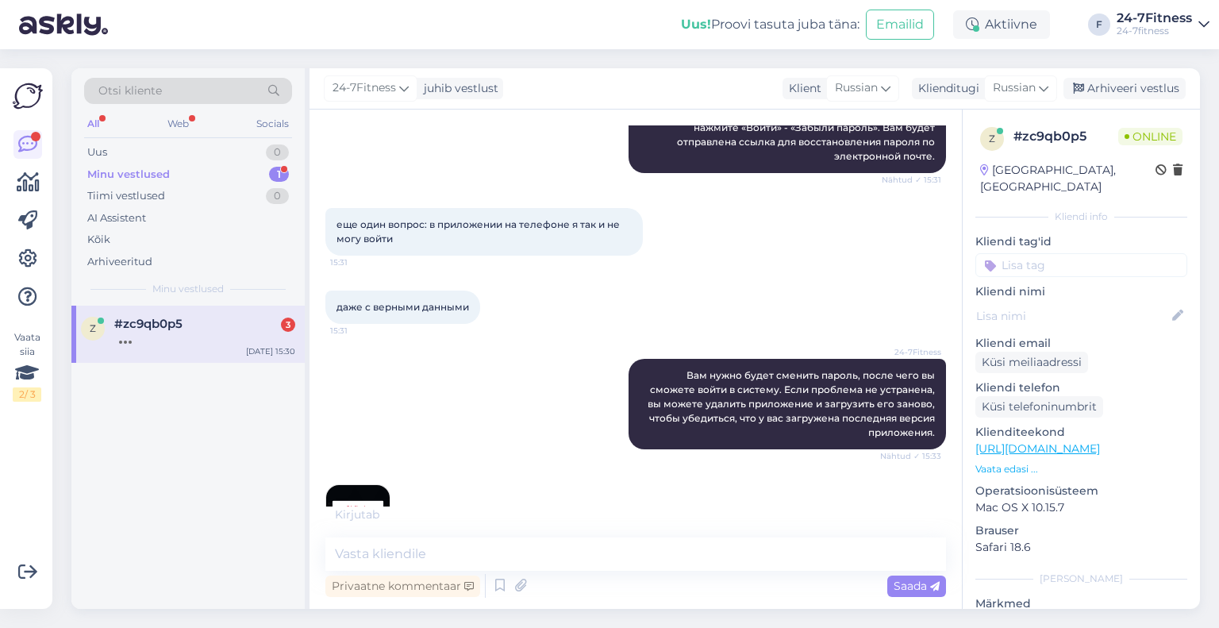
click at [348, 485] on img at bounding box center [358, 517] width 64 height 64
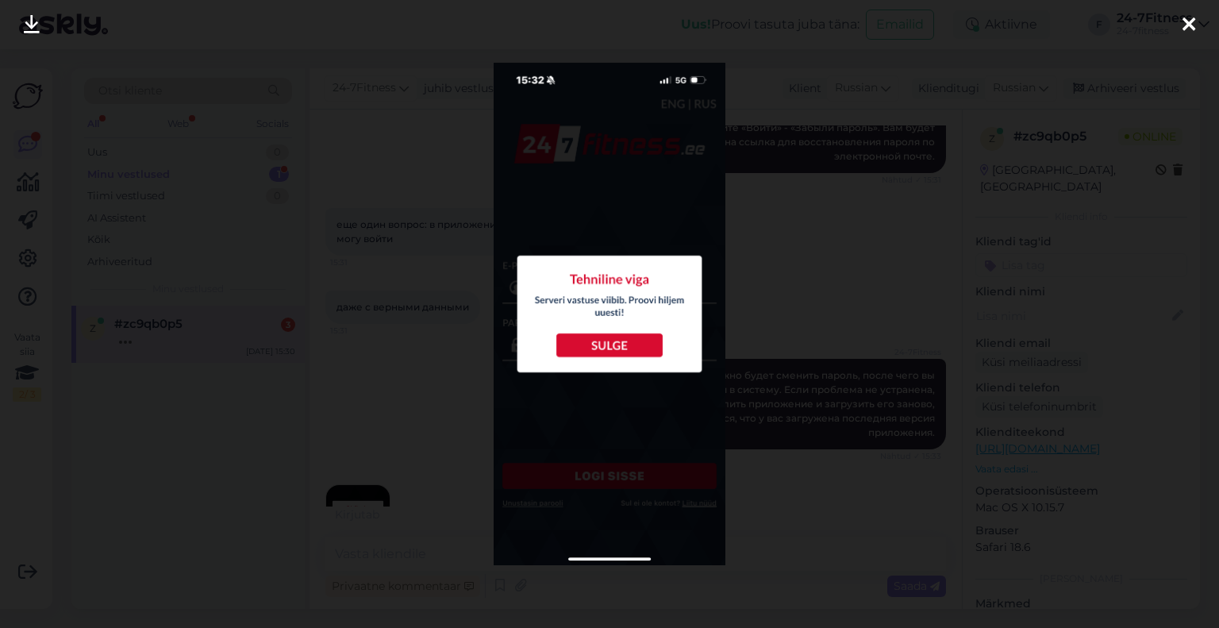
click at [341, 221] on div at bounding box center [609, 314] width 1219 height 628
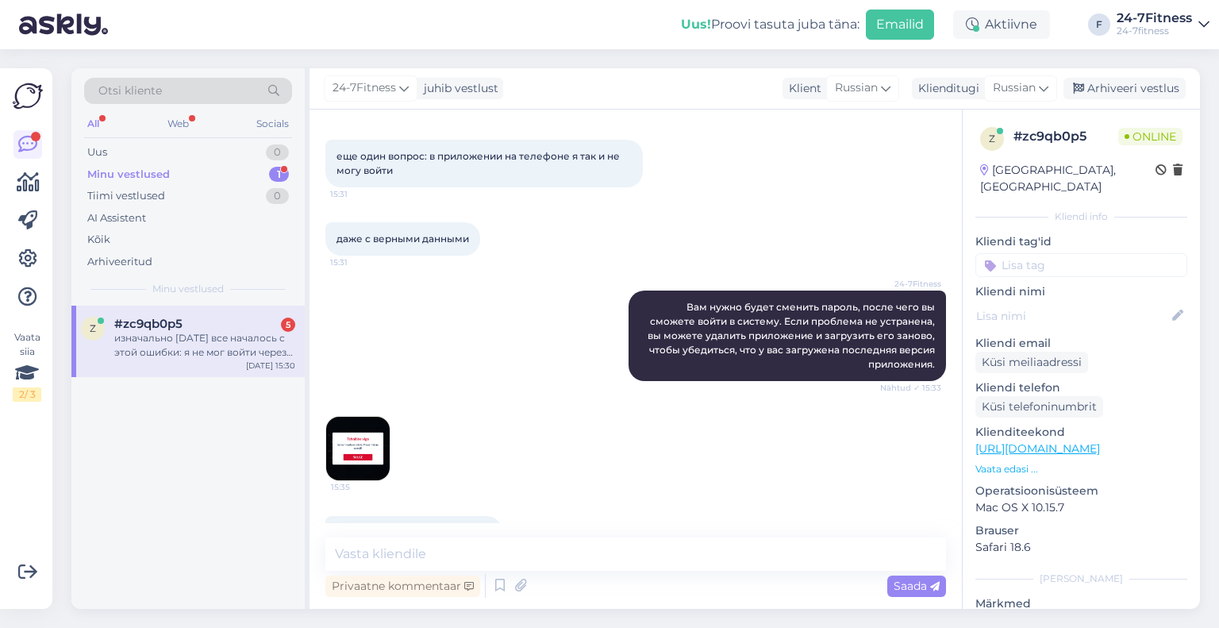
scroll to position [2312, 0]
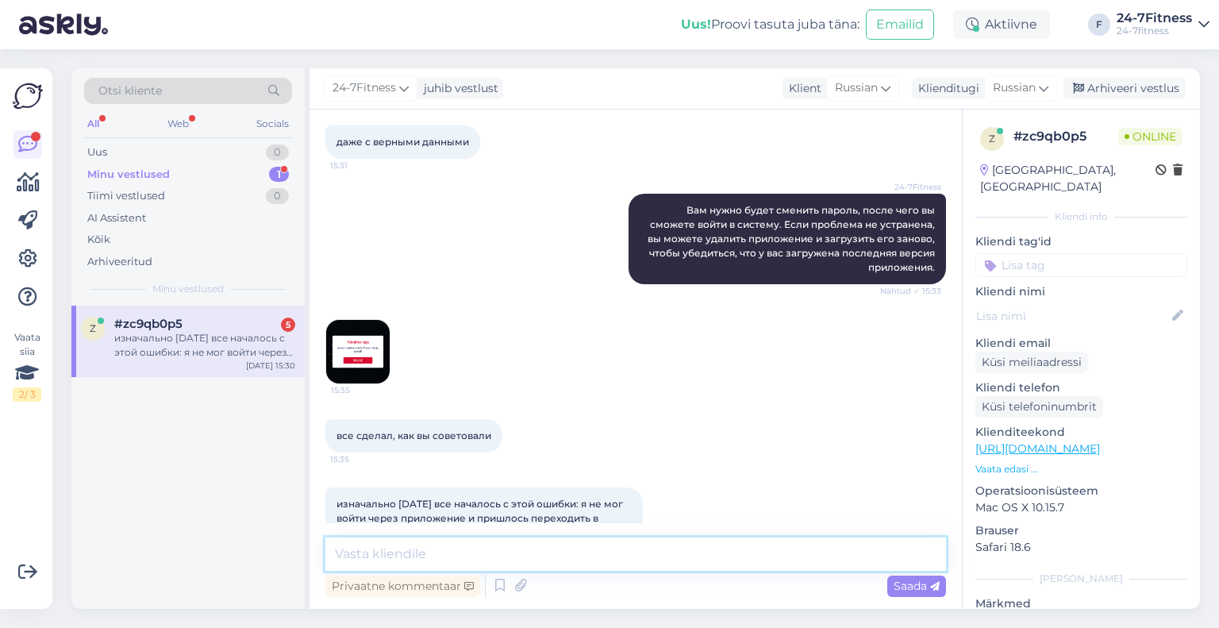
click at [435, 554] on textarea at bounding box center [635, 553] width 621 height 33
paste textarea "Если ваше мобильное приложение выдаёт ошибку «Ответ сервера задержан», скорее в…"
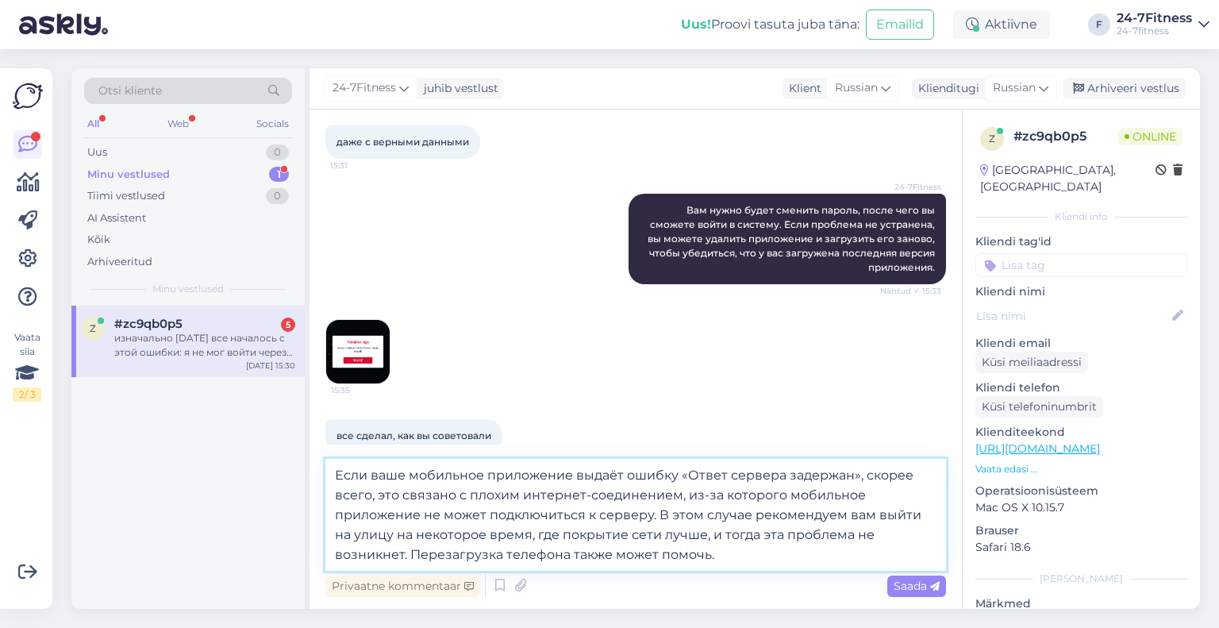
scroll to position [2390, 0]
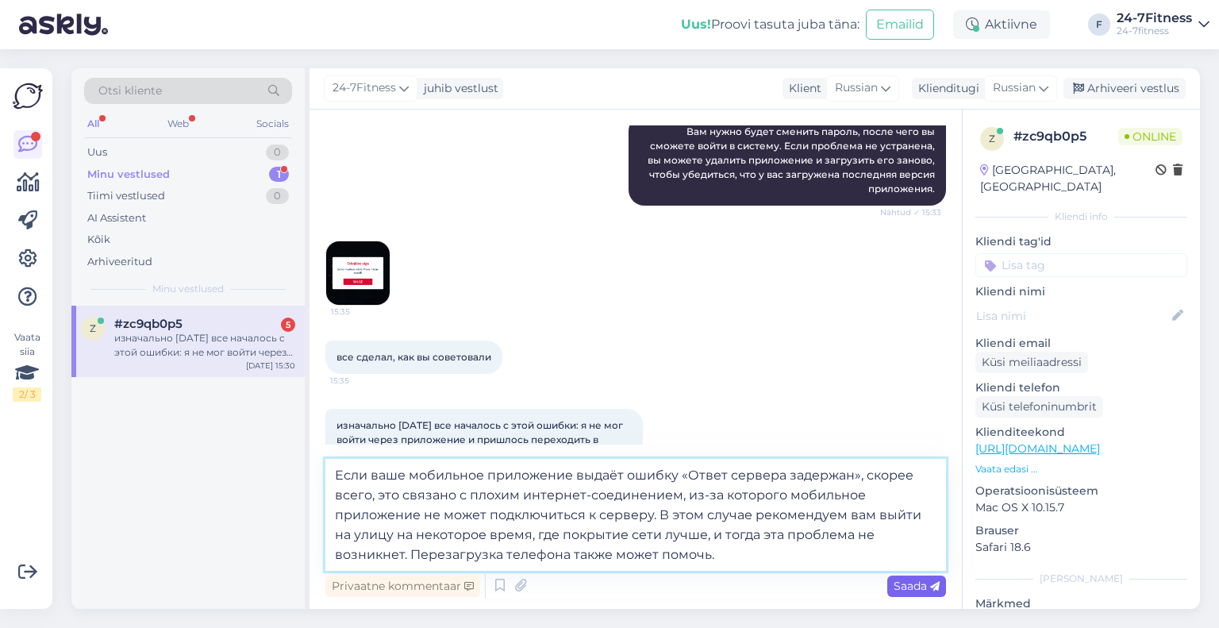
type textarea "Если ваше мобильное приложение выдаёт ошибку «Ответ сервера задержан», скорее в…"
click at [892, 593] on div "Saada" at bounding box center [917, 586] width 59 height 21
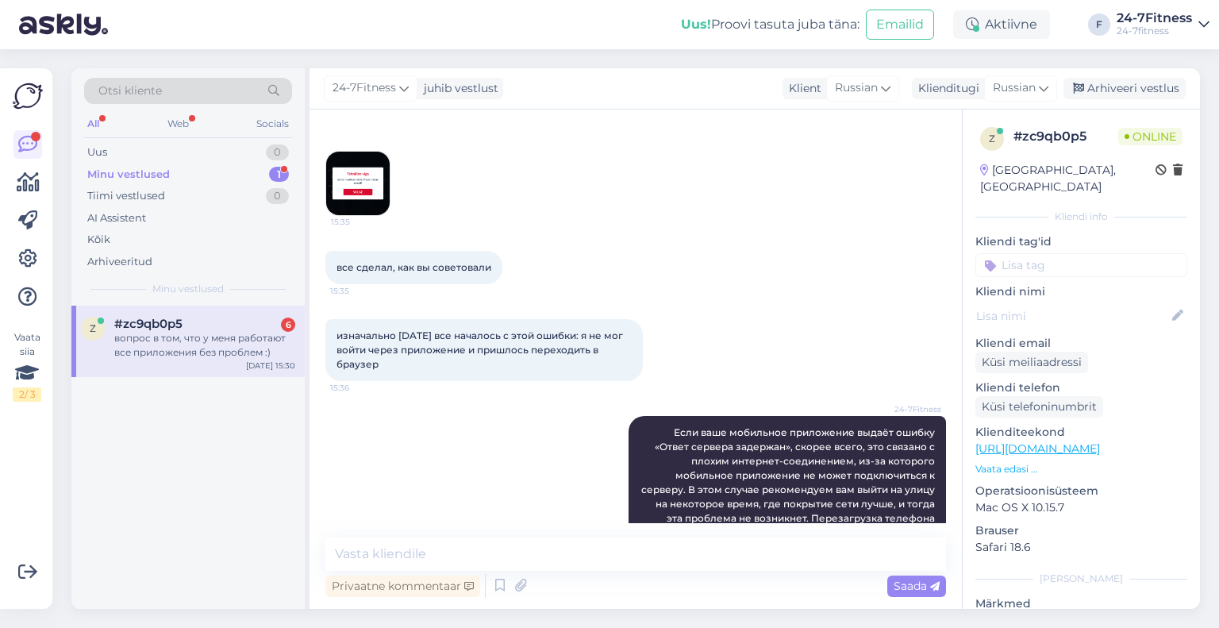
scroll to position [2563, 0]
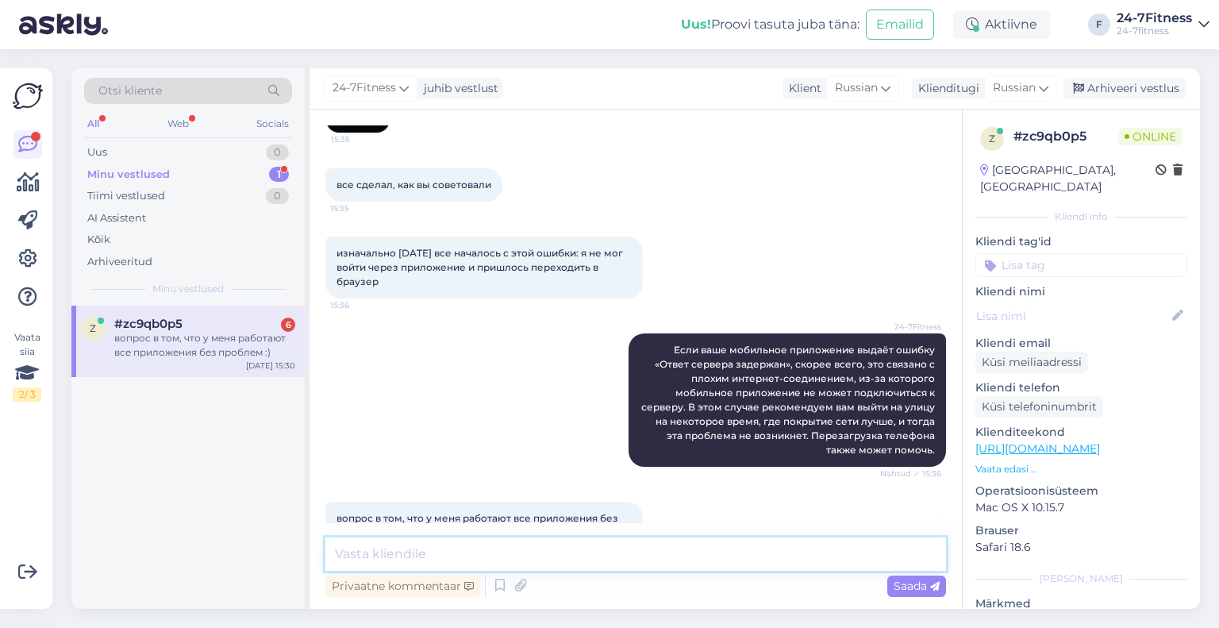
click at [448, 552] on textarea at bounding box center [635, 553] width 621 height 33
paste textarea "Кроме того, вы можете добавить виртуальную карту членства в приложение Wallet —"
paste textarea "[URL][DOMAIN_NAME]"
type textarea "Кроме того, вы можете добавить виртуальную карту членства в приложение Wallet —…"
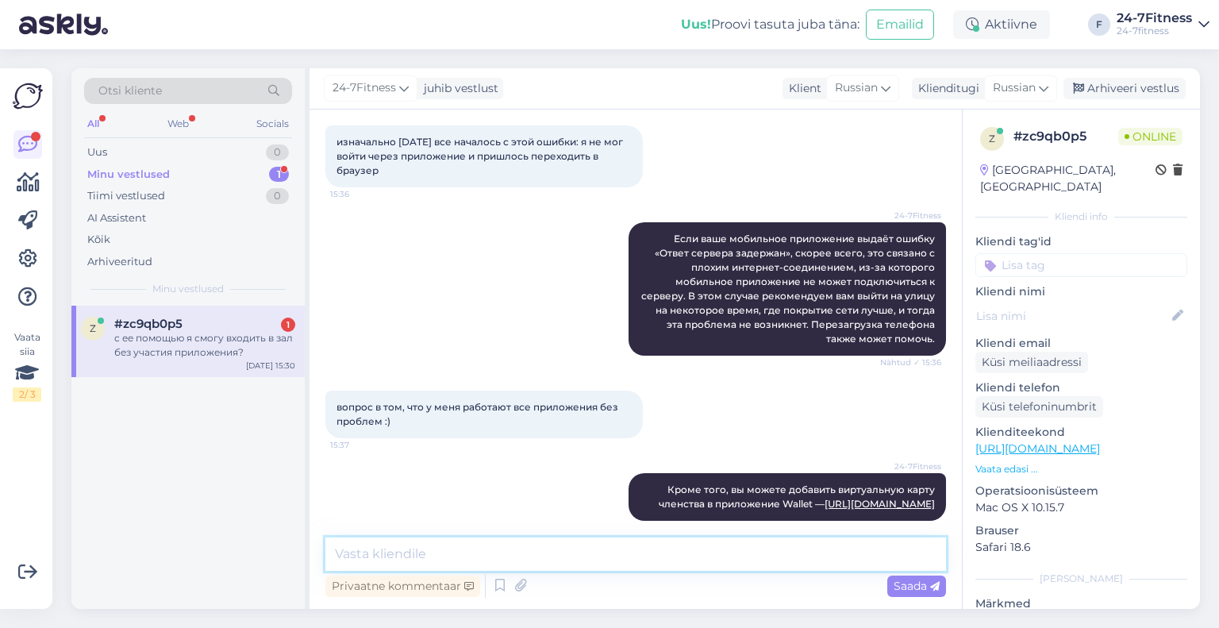
scroll to position [2756, 0]
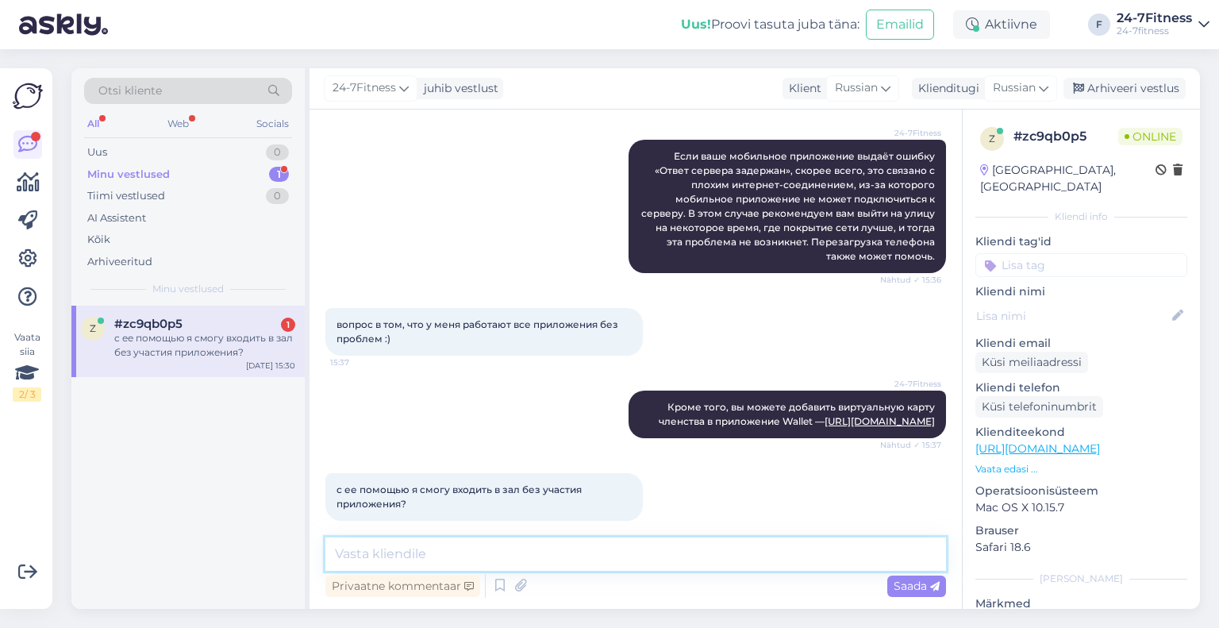
paste textarea "Точно. Это новая возможность поступления в спортивные клубы."
type textarea "Точно. Это новая возможность поступления в спортивные клубы."
